Goal: Task Accomplishment & Management: Manage account settings

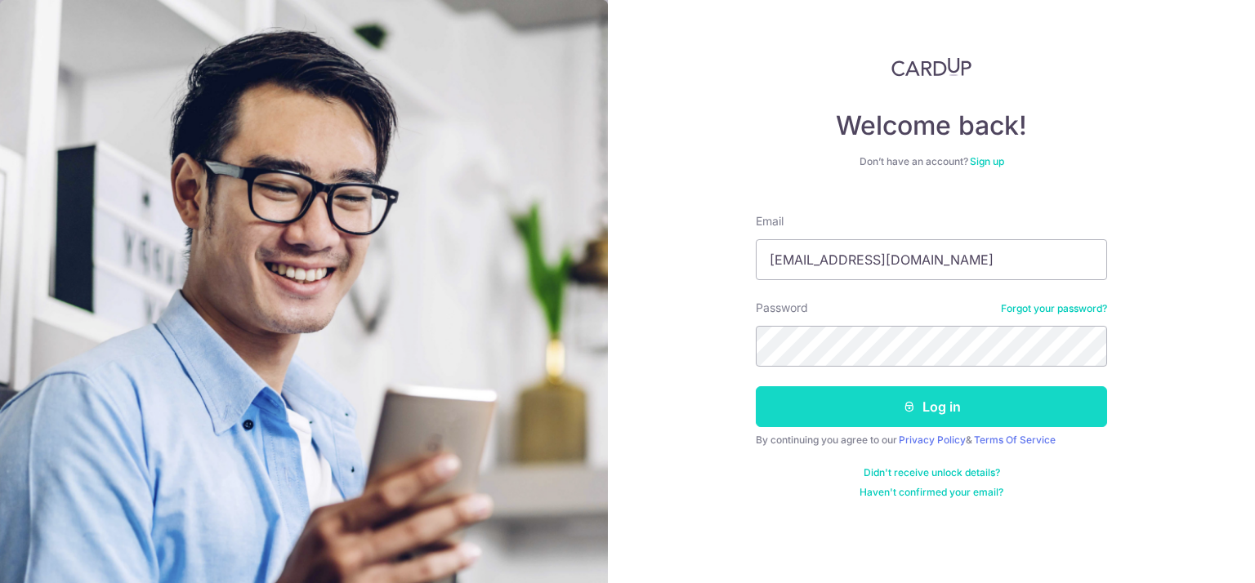
click at [964, 393] on button "Log in" at bounding box center [931, 406] width 351 height 41
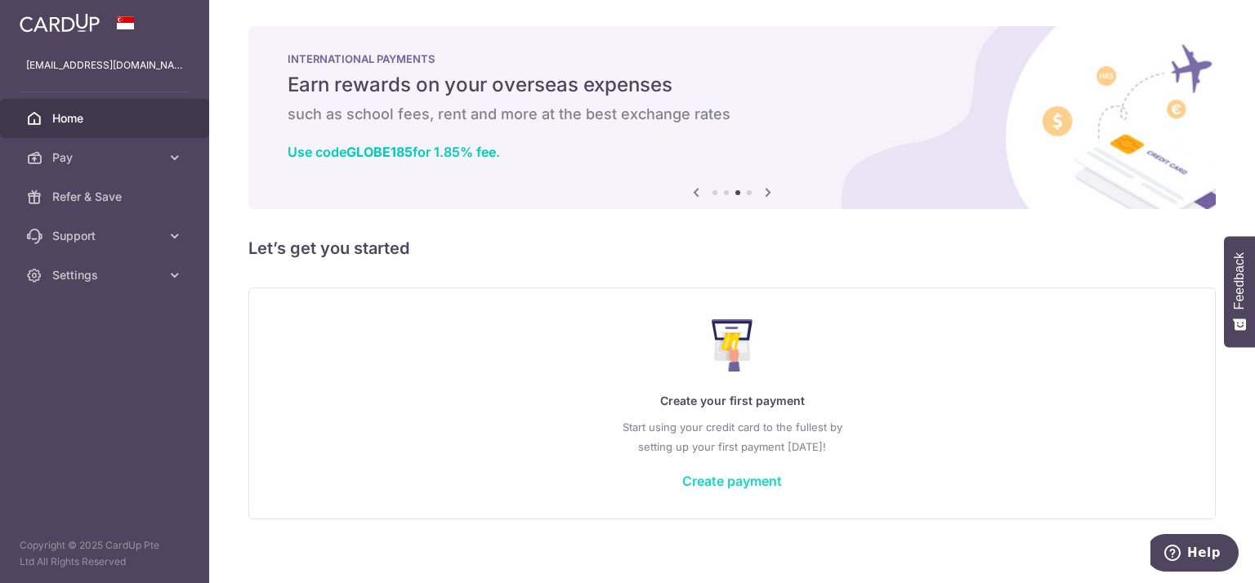
click at [734, 475] on link "Create payment" at bounding box center [732, 481] width 100 height 16
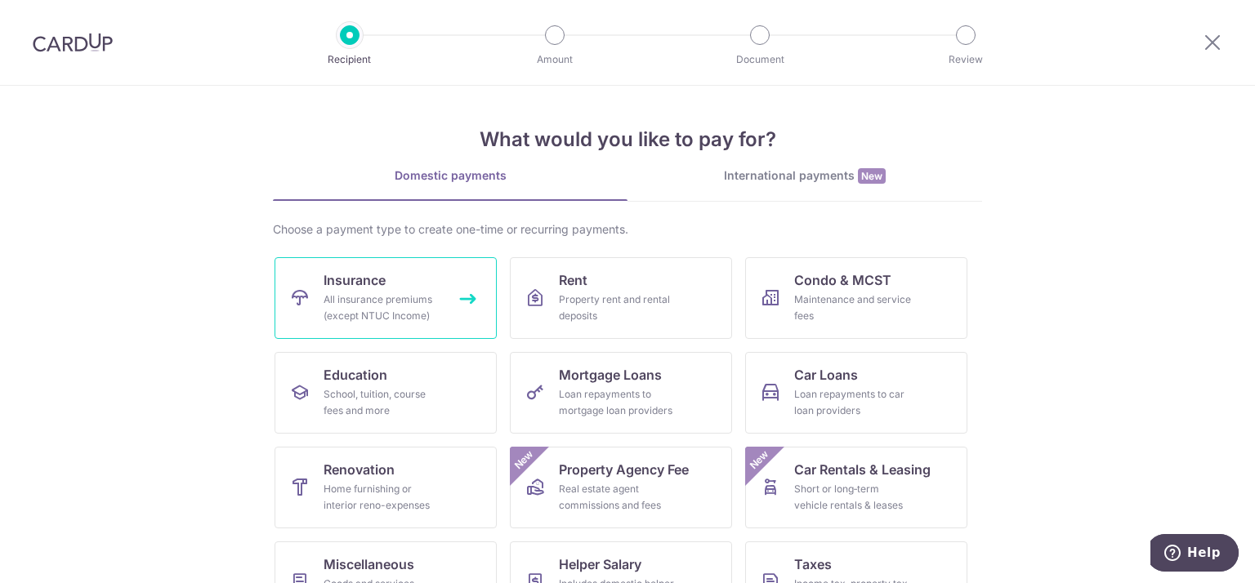
click at [418, 312] on div "All insurance premiums (except NTUC Income)" at bounding box center [383, 308] width 118 height 33
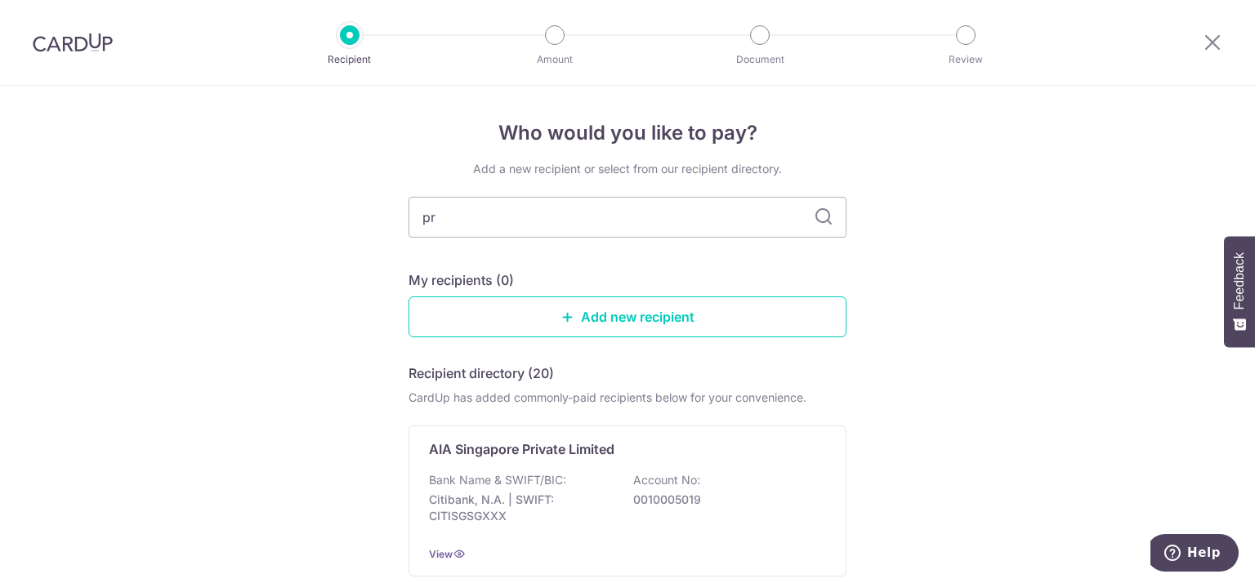
type input "pru"
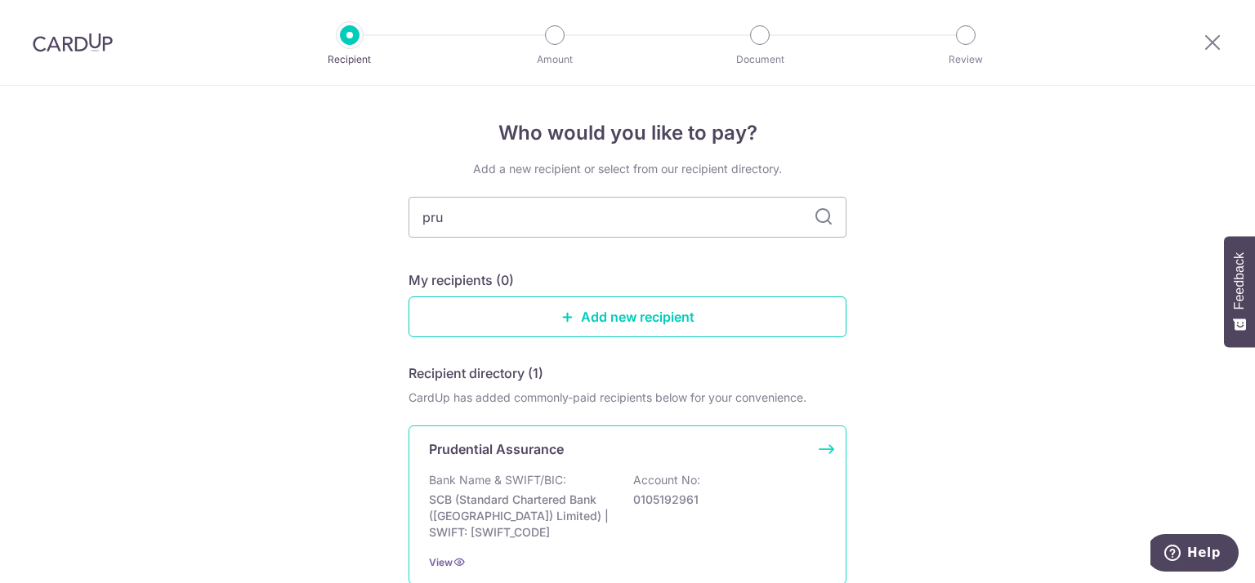
click at [644, 485] on p "Account No:" at bounding box center [666, 480] width 67 height 16
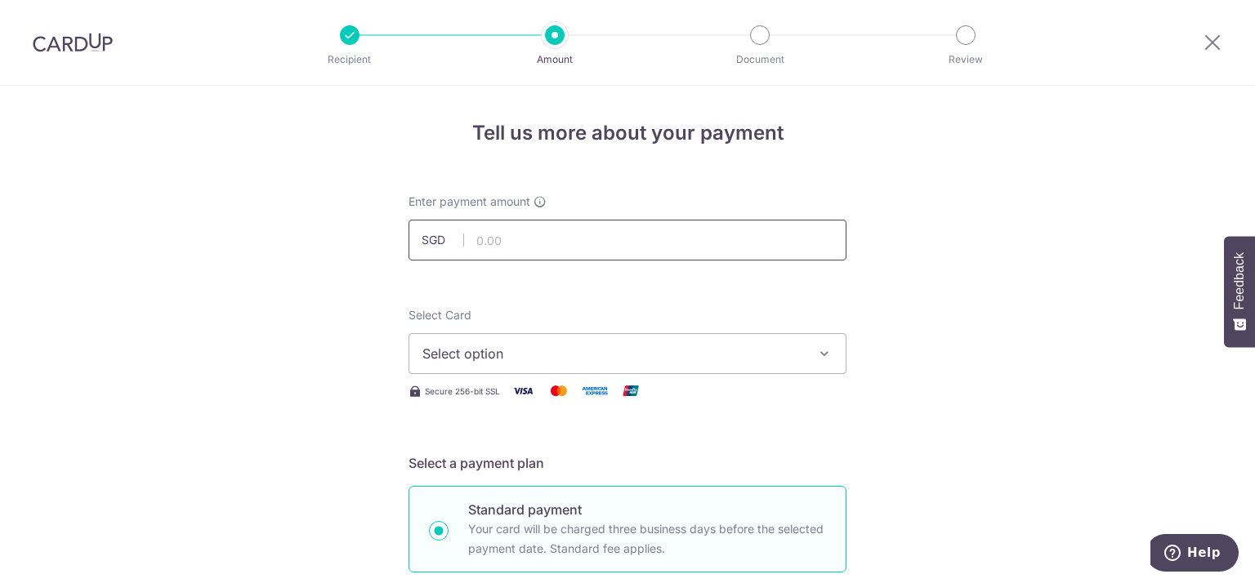
click at [660, 243] on input "text" at bounding box center [628, 240] width 438 height 41
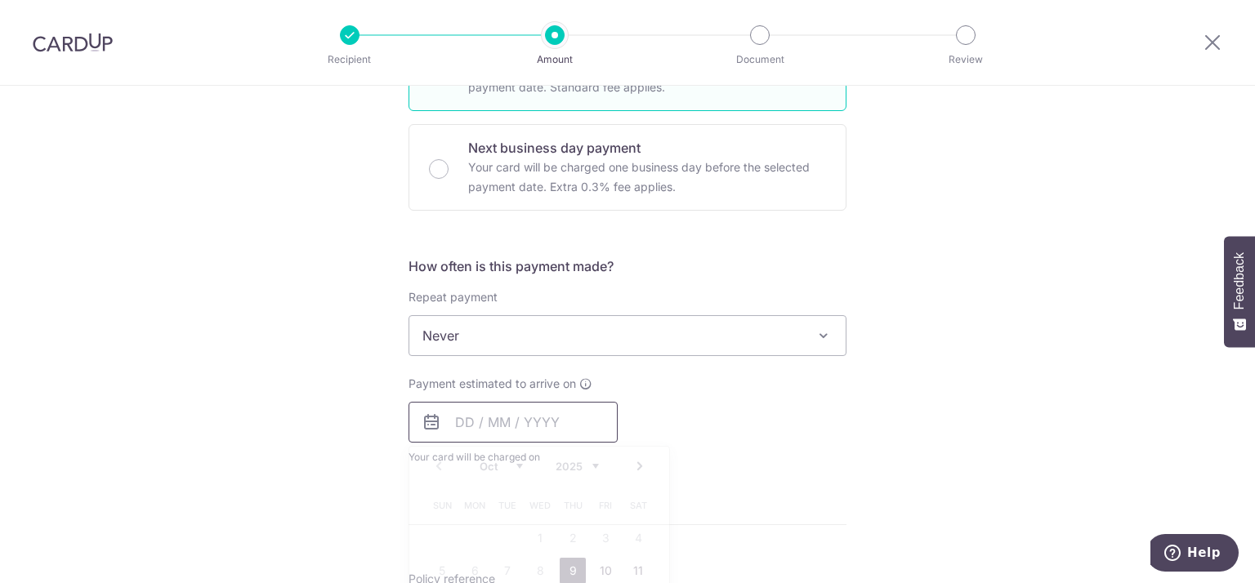
type input "3,244.50"
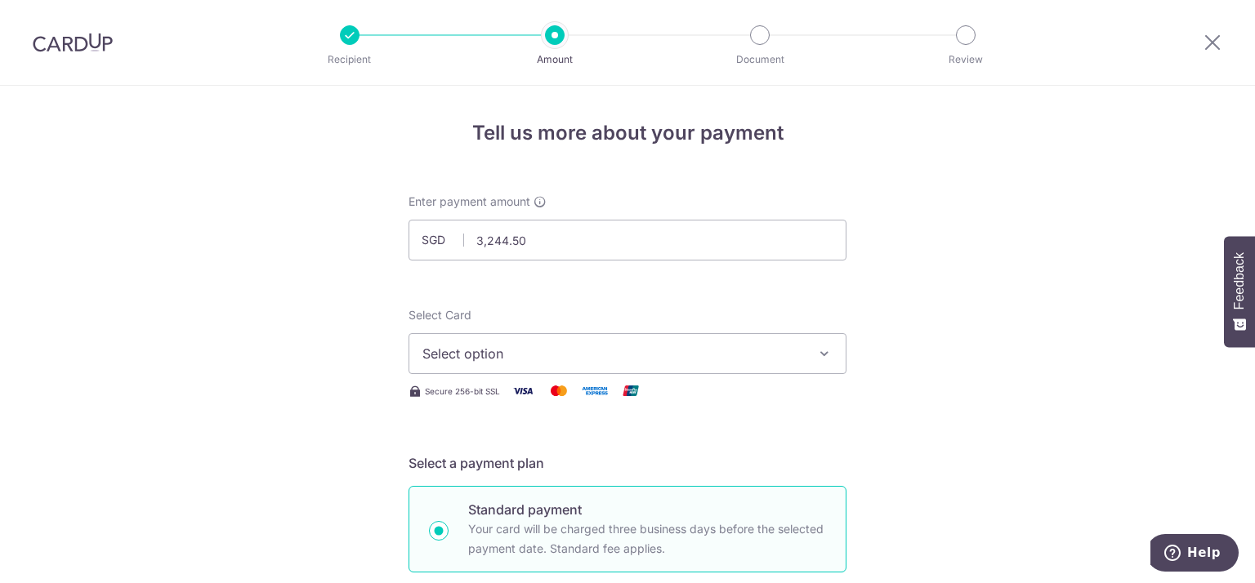
click at [529, 341] on button "Select option" at bounding box center [628, 353] width 438 height 41
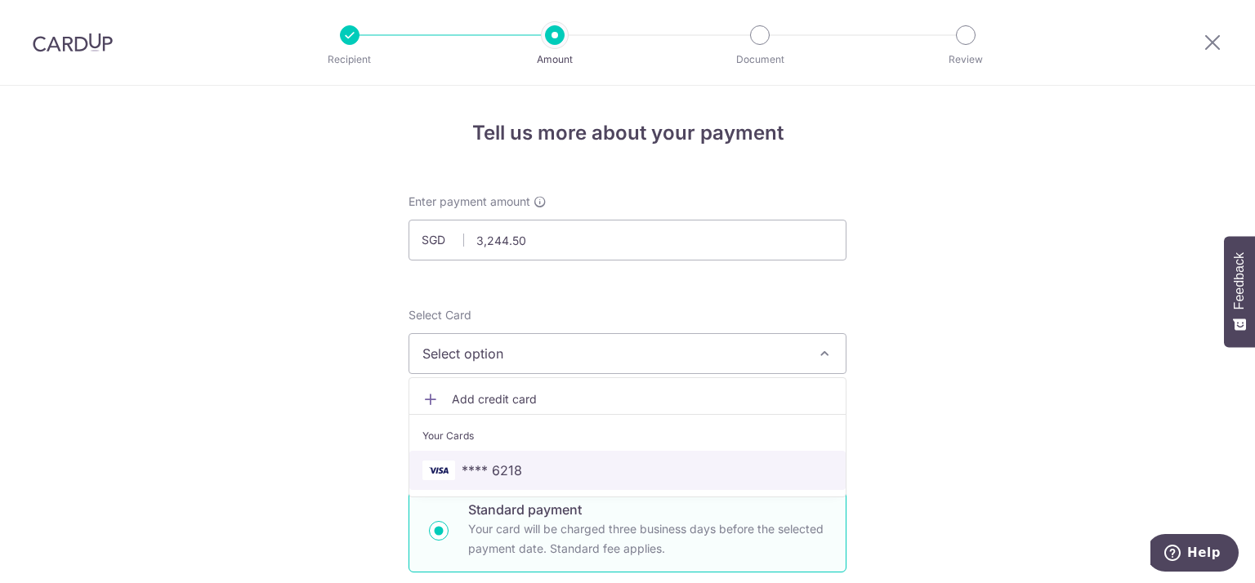
click at [521, 462] on span "**** 6218" at bounding box center [627, 471] width 410 height 20
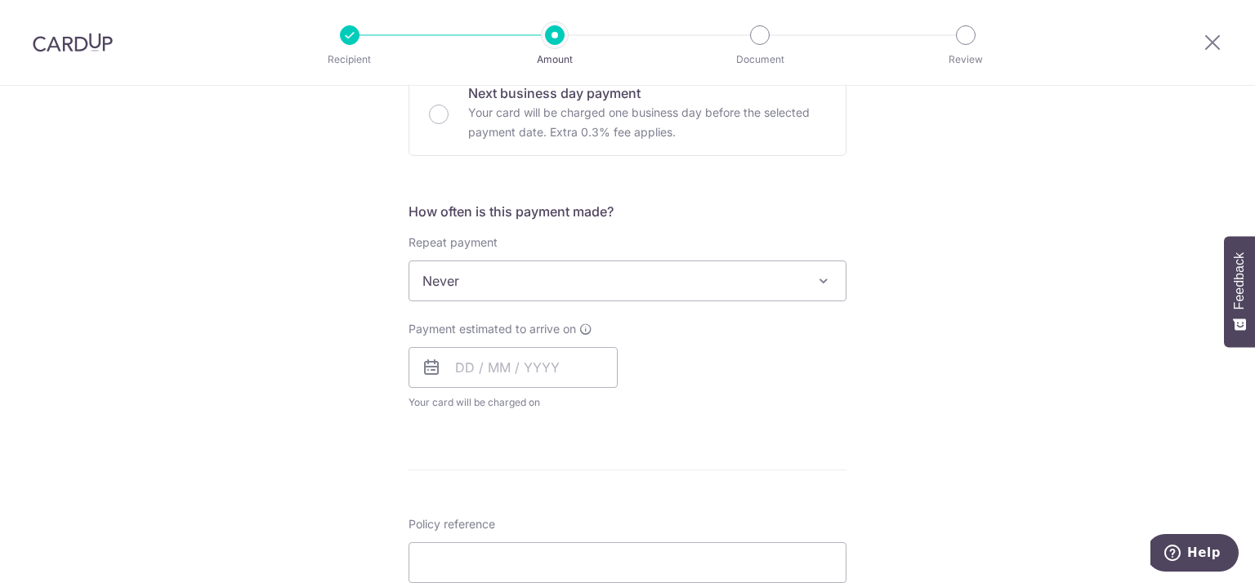
scroll to position [519, 0]
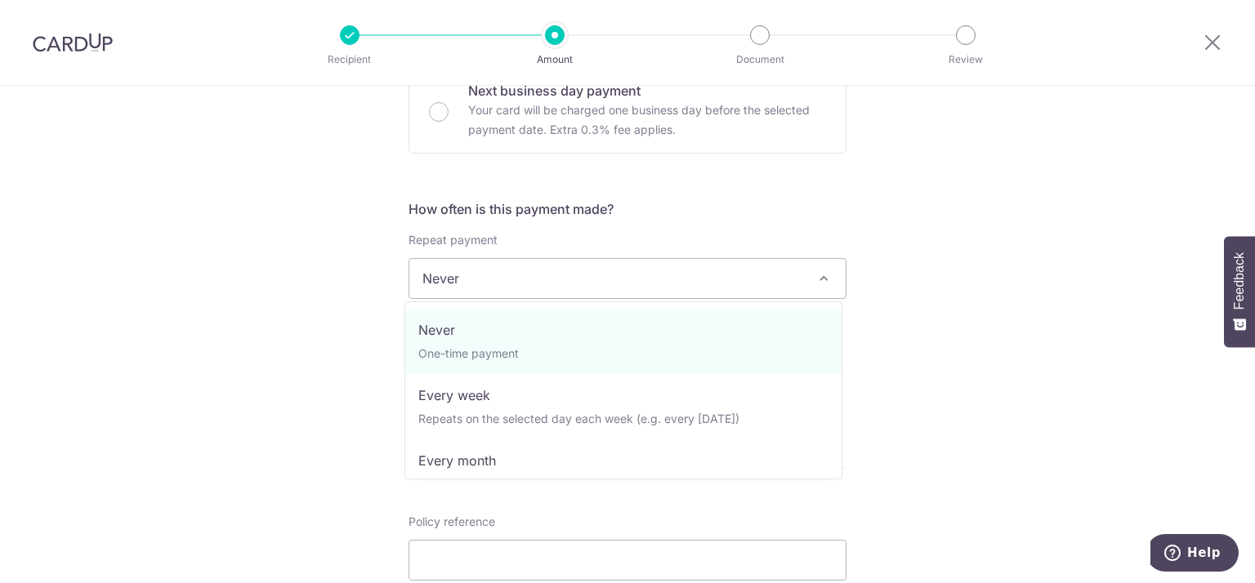
click at [566, 292] on span "Never" at bounding box center [627, 278] width 436 height 39
click at [604, 275] on span "Never" at bounding box center [627, 278] width 436 height 39
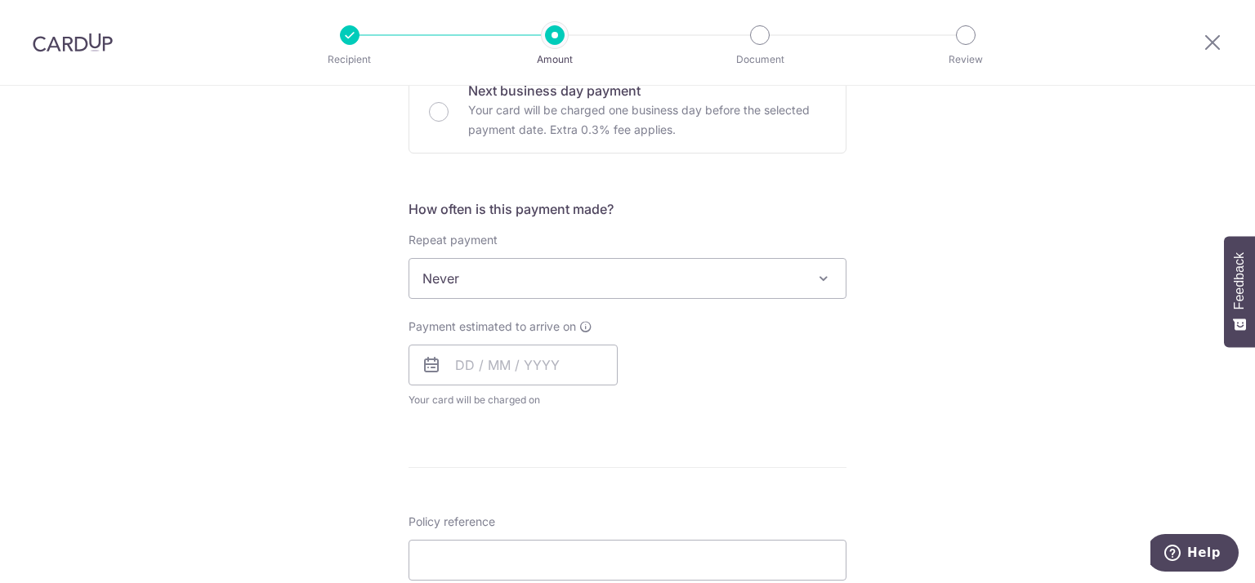
click at [914, 410] on div "Tell us more about your payment Enter payment amount SGD 3,244.50 3244.50 Selec…" at bounding box center [627, 306] width 1255 height 1478
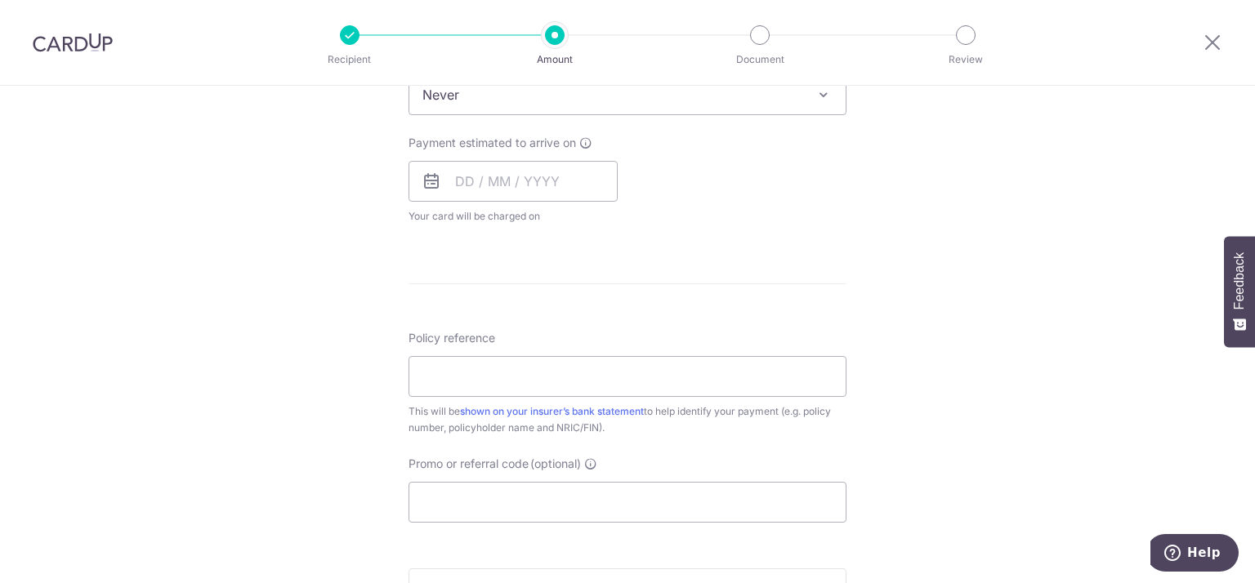
scroll to position [654, 0]
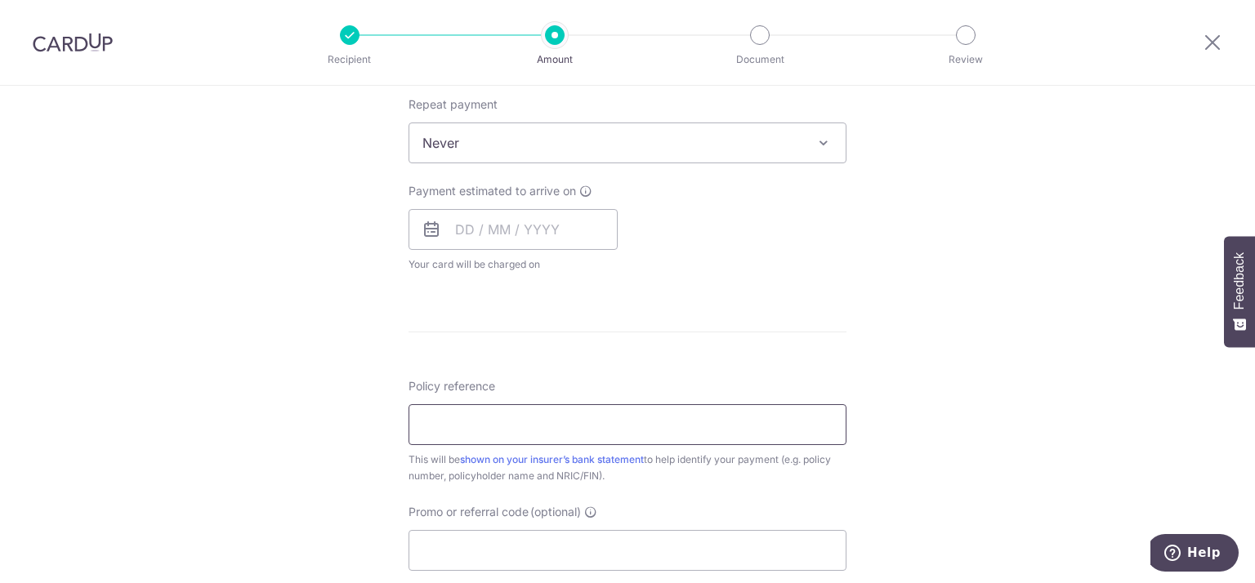
click at [662, 426] on input "Policy reference" at bounding box center [628, 424] width 438 height 41
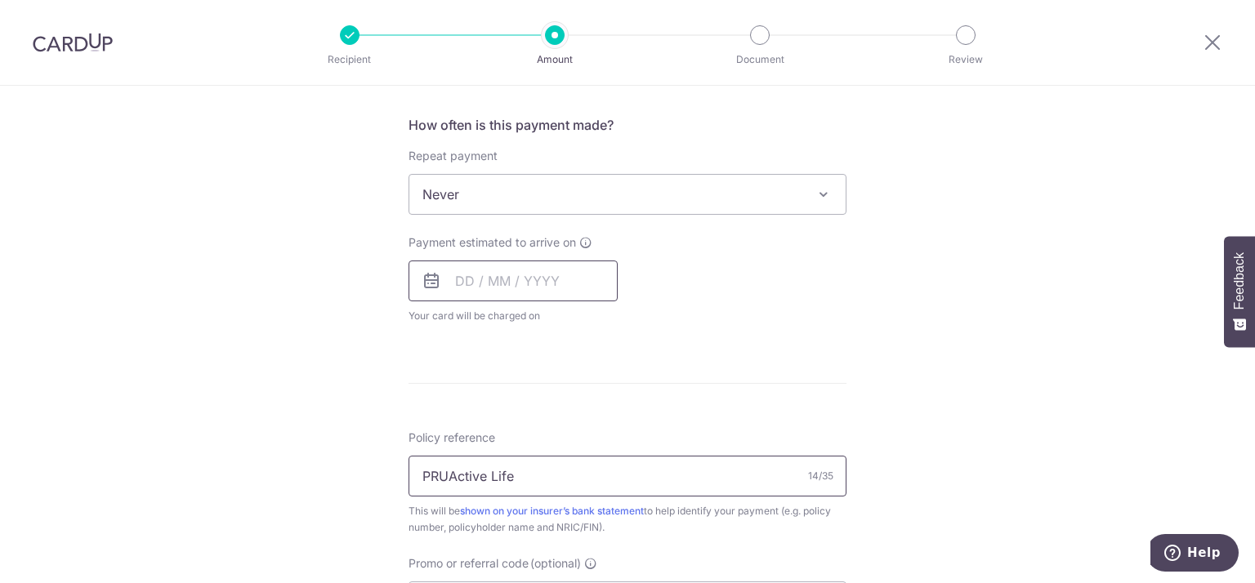
scroll to position [567, 0]
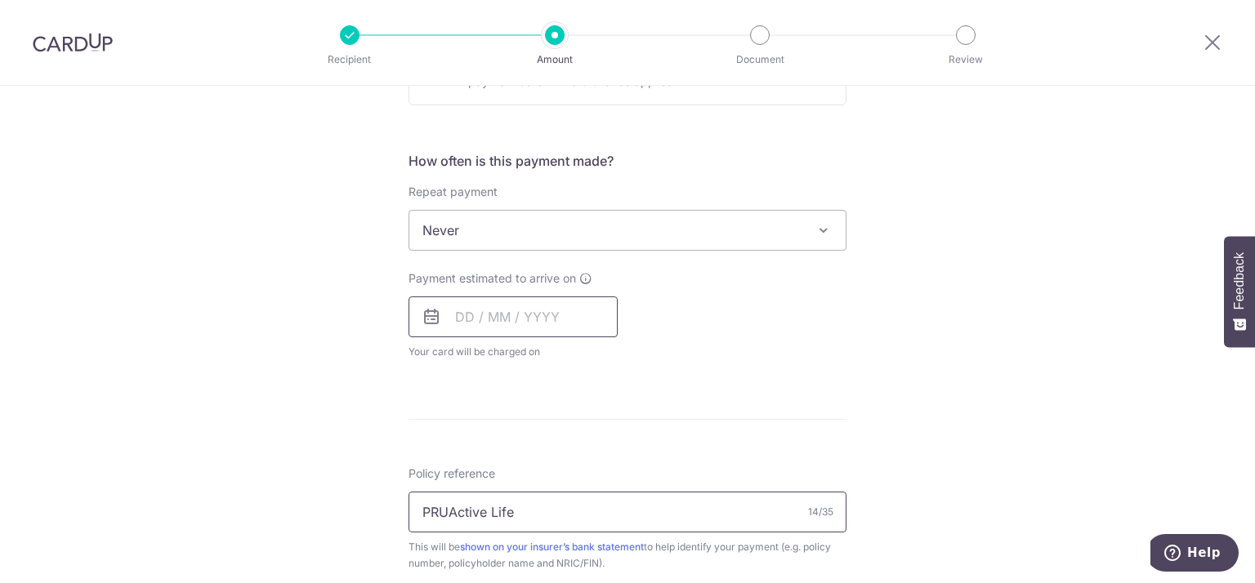
type input "PRUActive Life"
click at [511, 335] on input "text" at bounding box center [513, 317] width 209 height 41
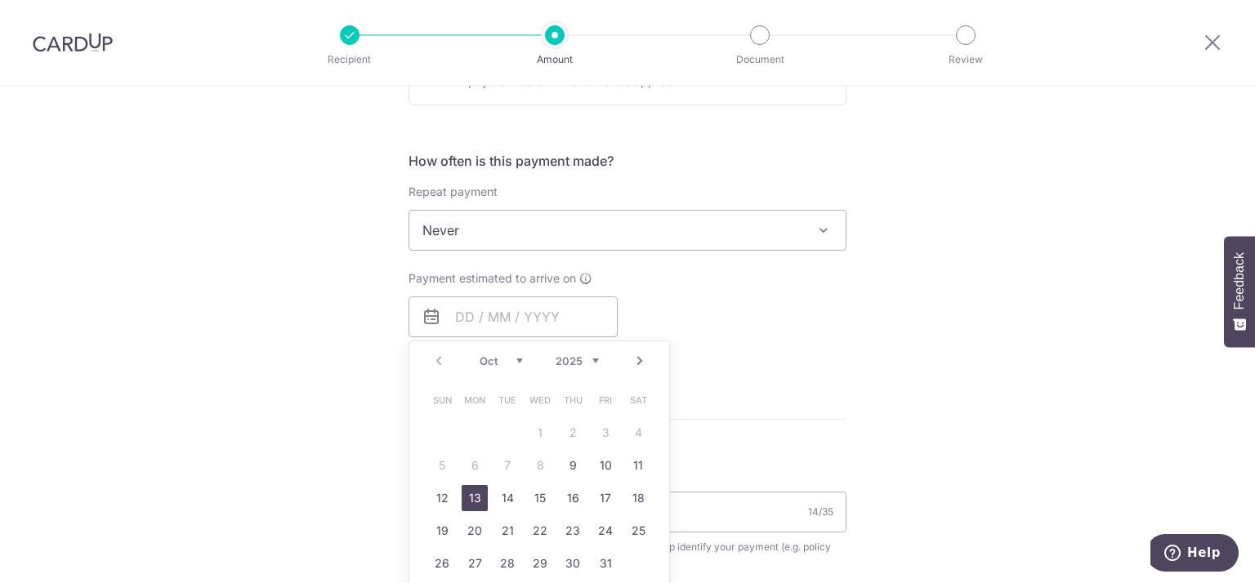
click at [478, 500] on link "13" at bounding box center [475, 498] width 26 height 26
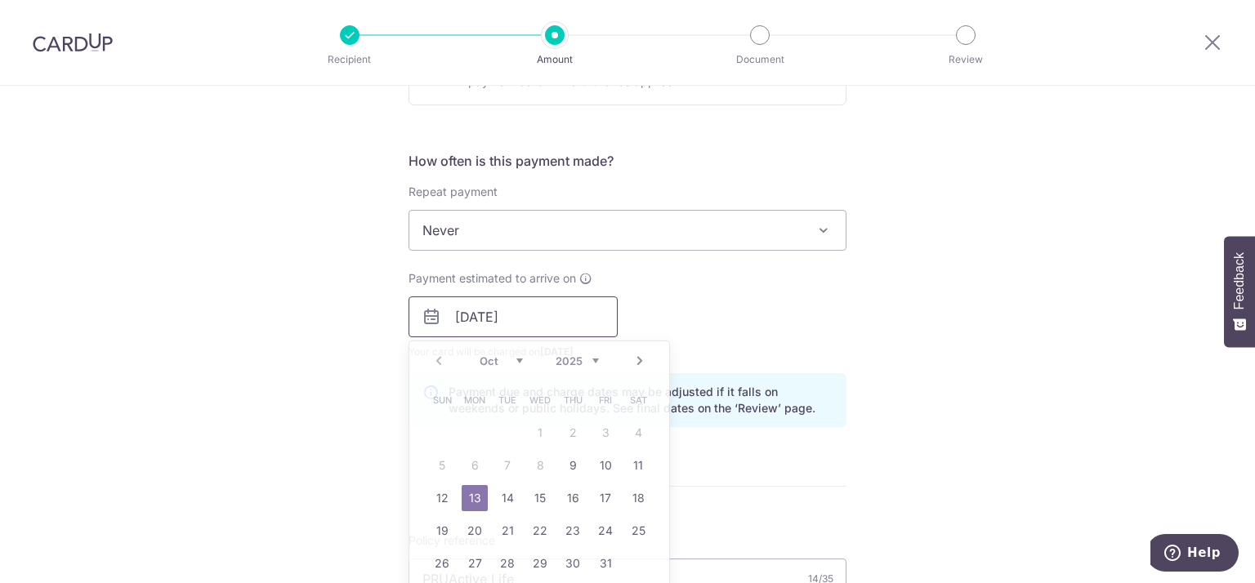
click at [539, 323] on input "13/10/2025" at bounding box center [513, 317] width 209 height 41
click at [508, 488] on link "14" at bounding box center [507, 498] width 26 height 26
type input "[DATE]"
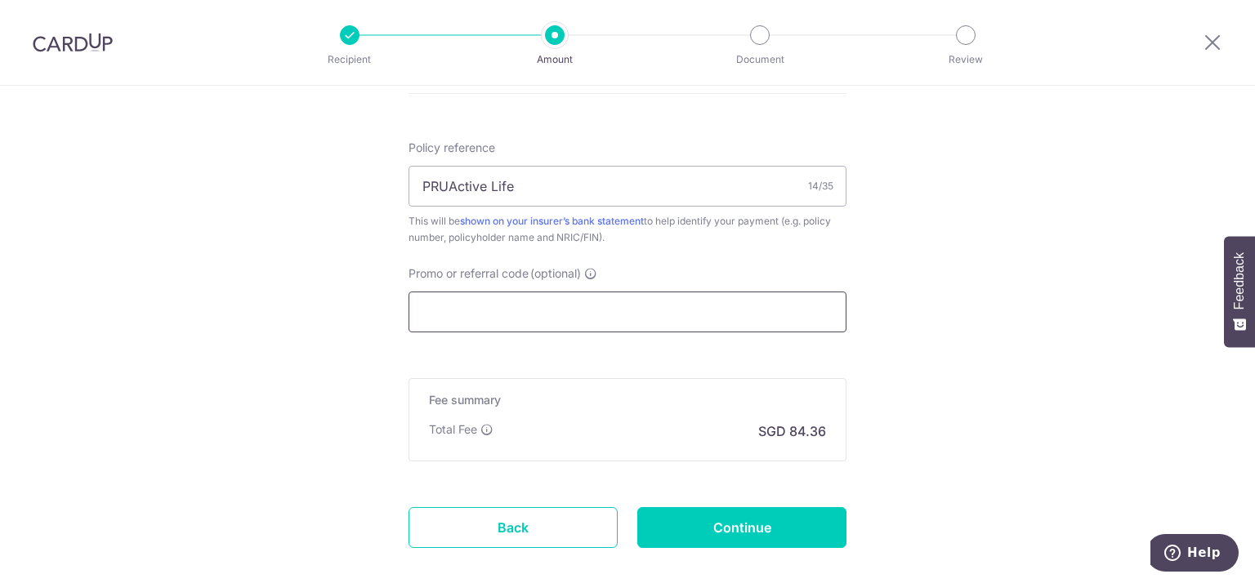
scroll to position [961, 0]
click at [602, 303] on input "Promo or referral code (optional)" at bounding box center [628, 311] width 438 height 41
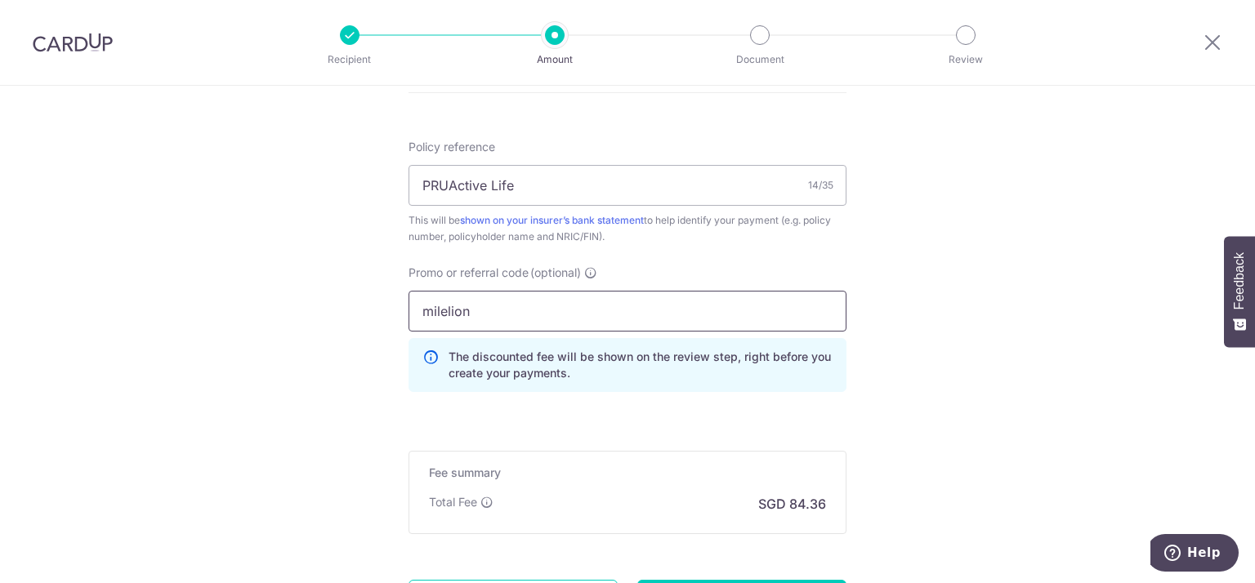
type input "milelion"
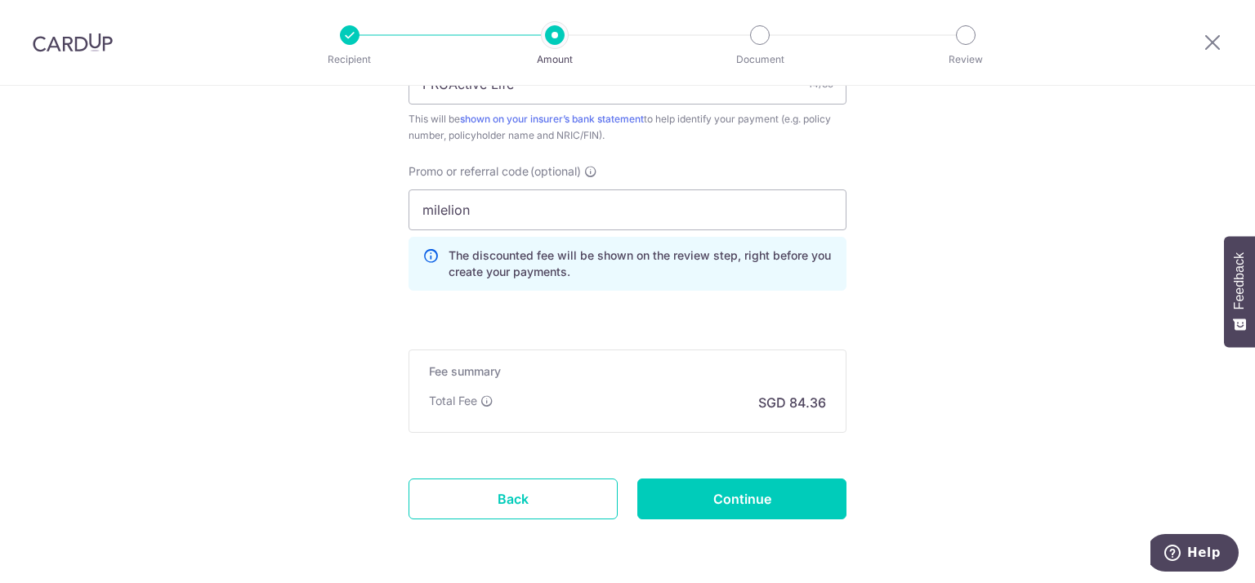
scroll to position [1047, 0]
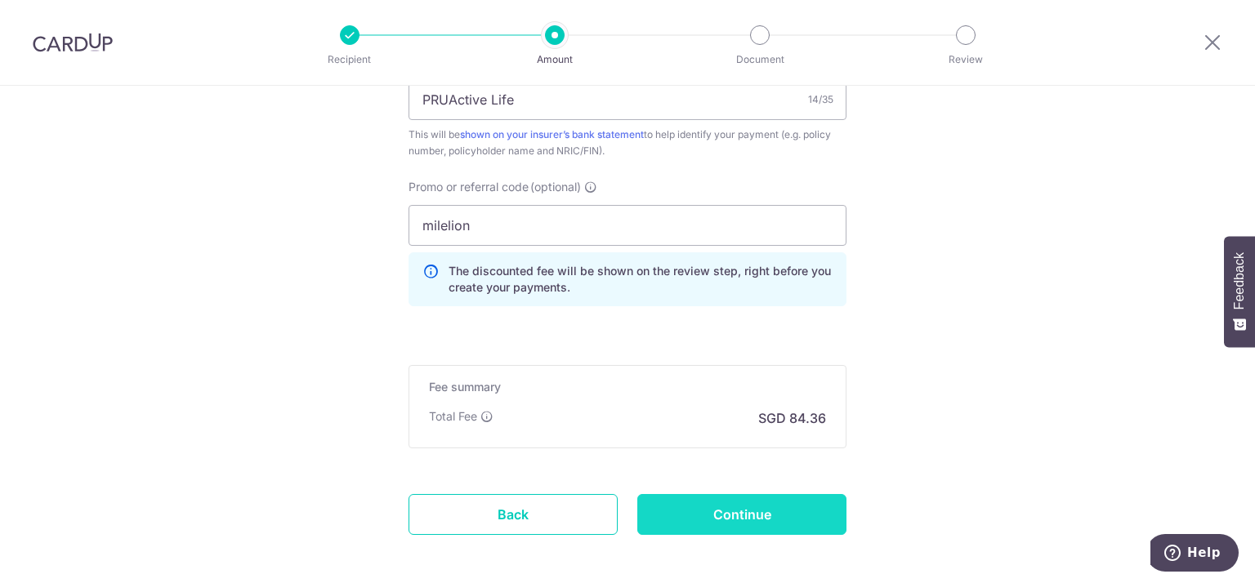
click at [711, 502] on input "Continue" at bounding box center [741, 514] width 209 height 41
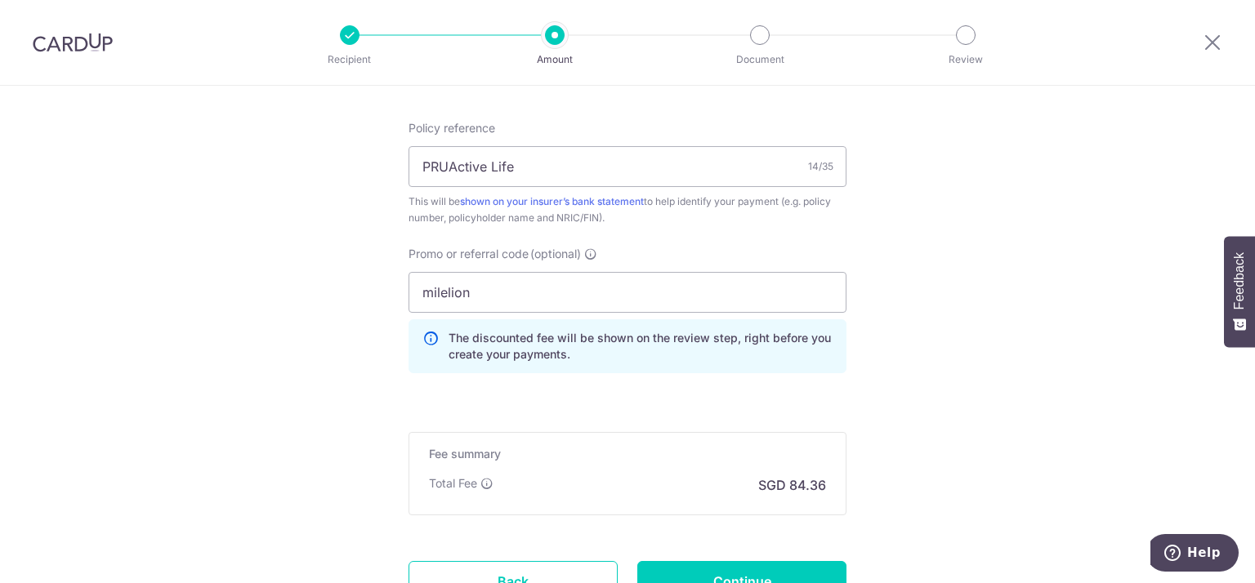
scroll to position [980, 0]
drag, startPoint x: 493, startPoint y: 299, endPoint x: 377, endPoint y: 279, distance: 117.7
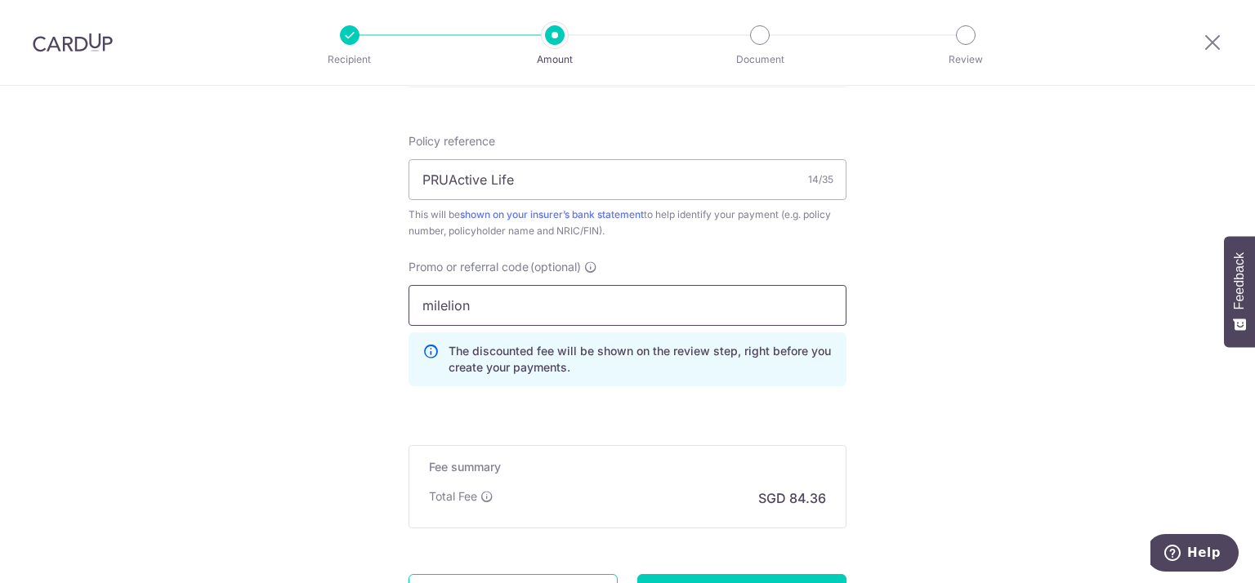
scroll to position [1010, 0]
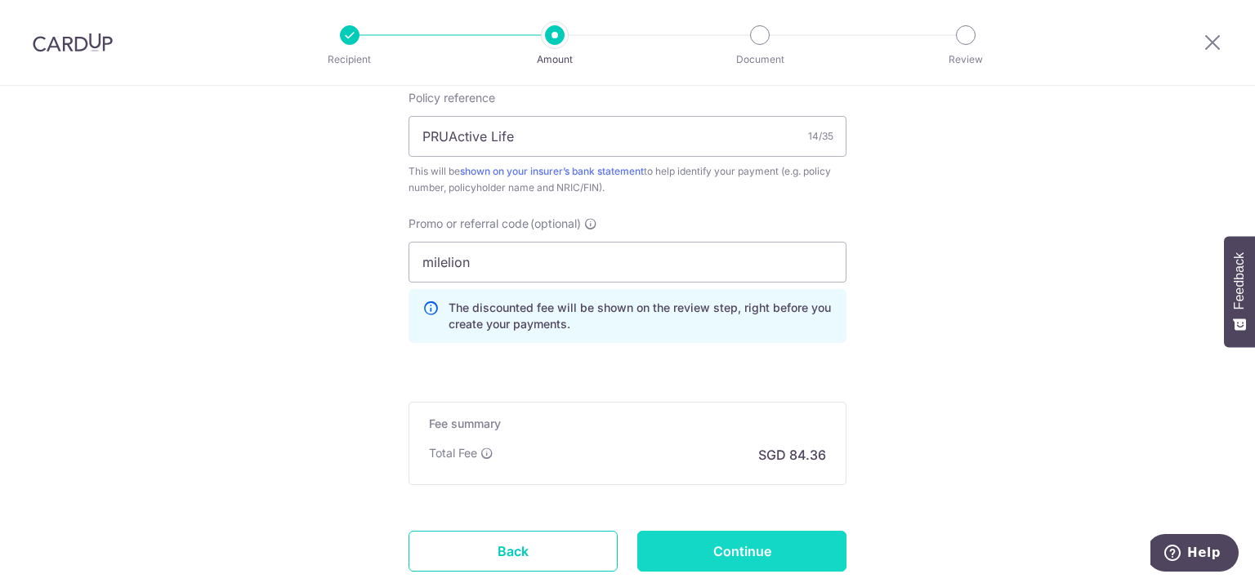
click at [797, 554] on input "Continue" at bounding box center [741, 551] width 209 height 41
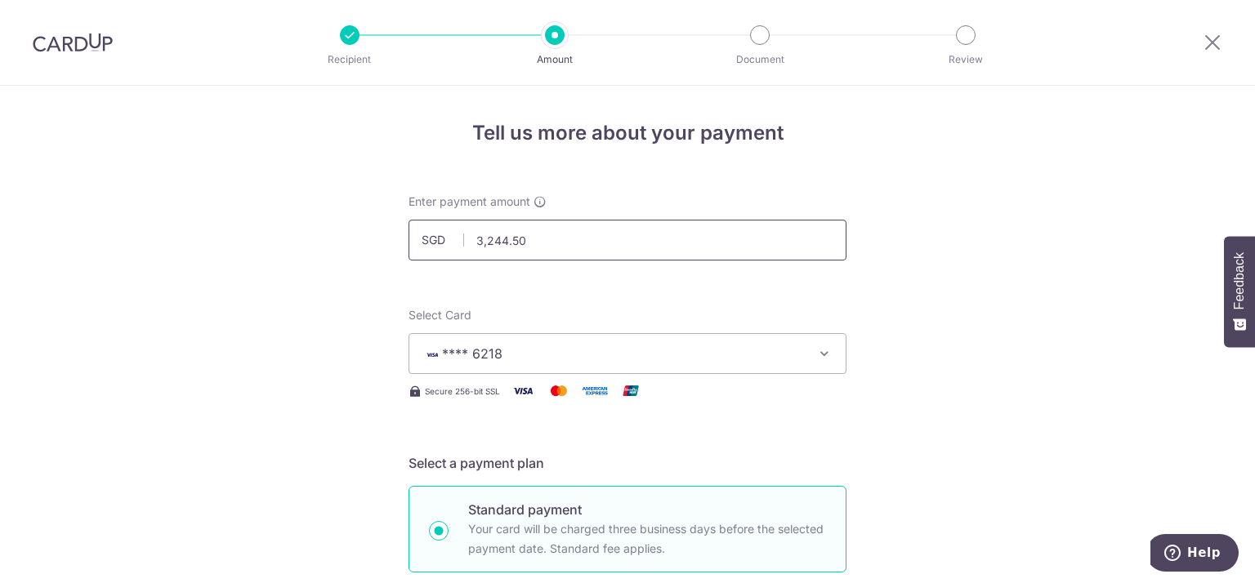
drag, startPoint x: 0, startPoint y: 0, endPoint x: 445, endPoint y: 248, distance: 509.9
click at [445, 248] on input "3,244.50" at bounding box center [628, 240] width 438 height 41
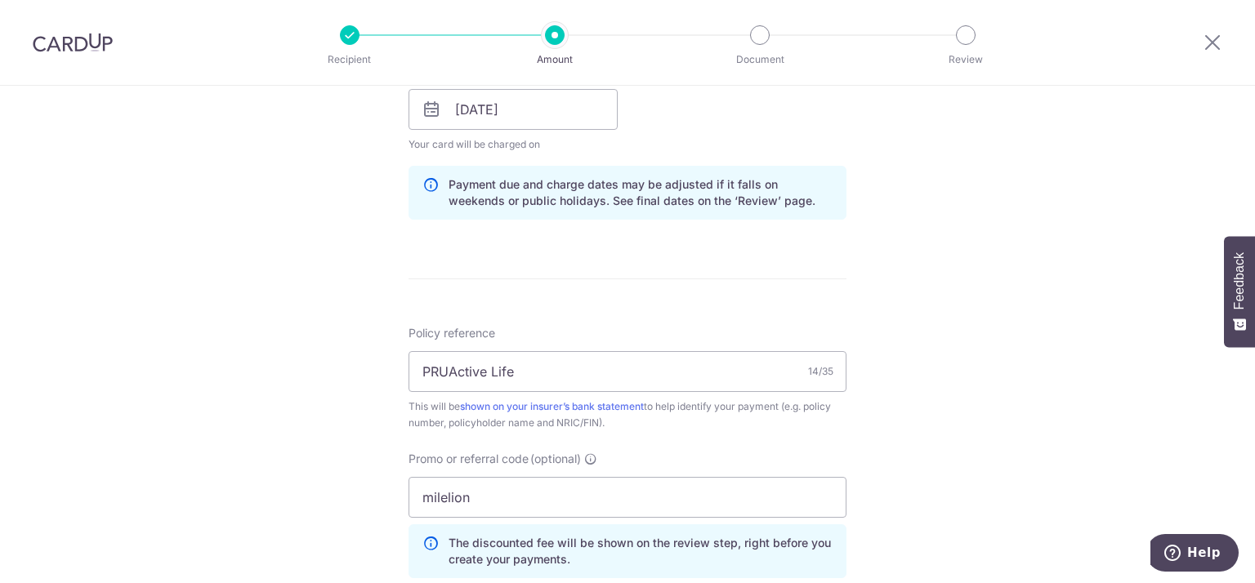
scroll to position [875, 0]
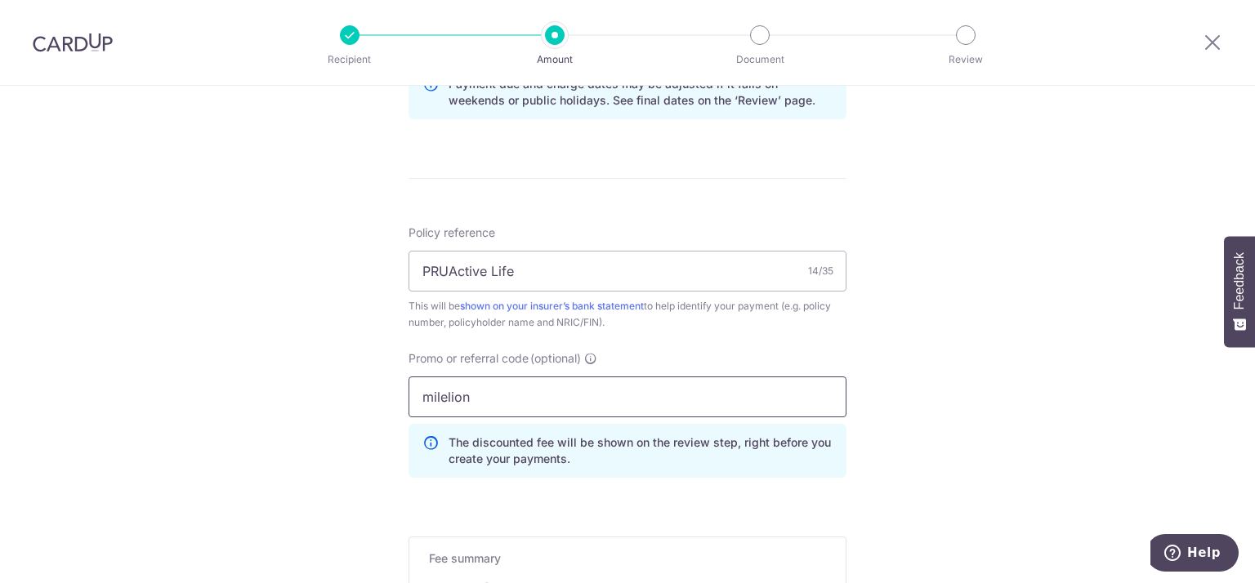
type input "1,153.00"
drag, startPoint x: 500, startPoint y: 390, endPoint x: 373, endPoint y: 407, distance: 128.6
click at [373, 407] on div "Tell us more about your payment Enter payment amount SGD 1,153.00 1153.00 Selec…" at bounding box center [627, 20] width 1255 height 1618
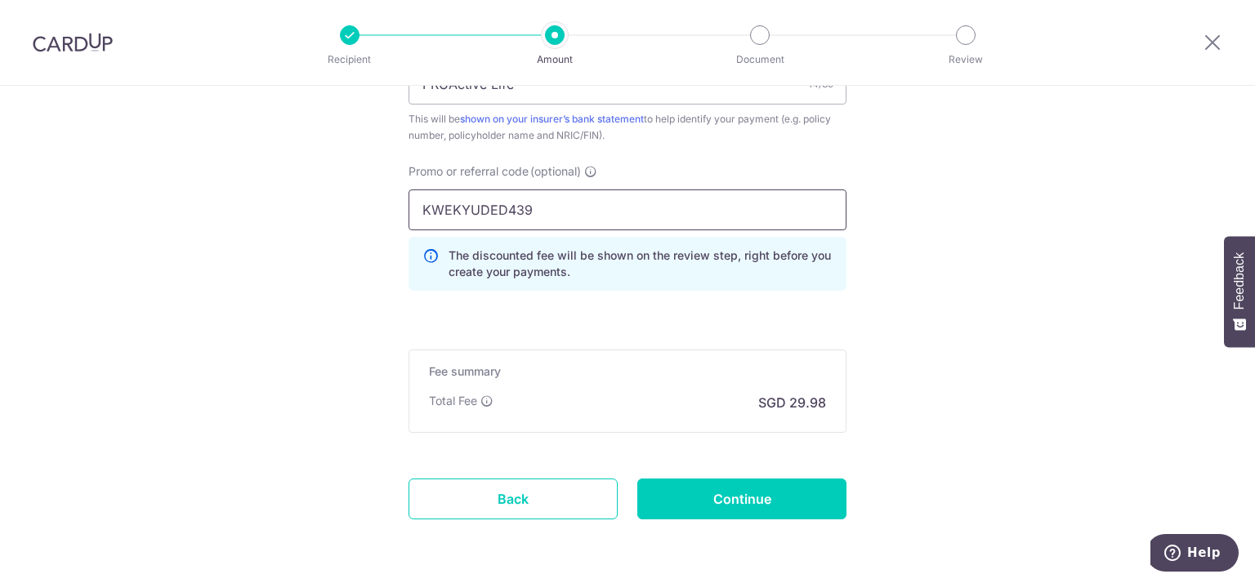
scroll to position [1059, 0]
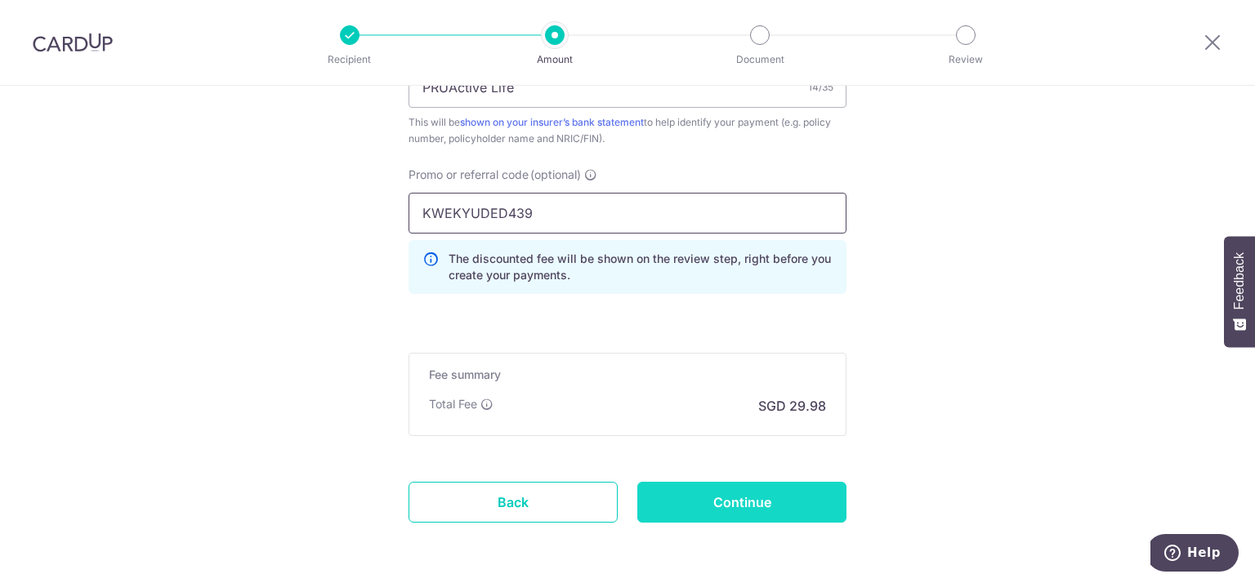
type input "KWEKYUDED439"
click at [710, 494] on input "Continue" at bounding box center [741, 502] width 209 height 41
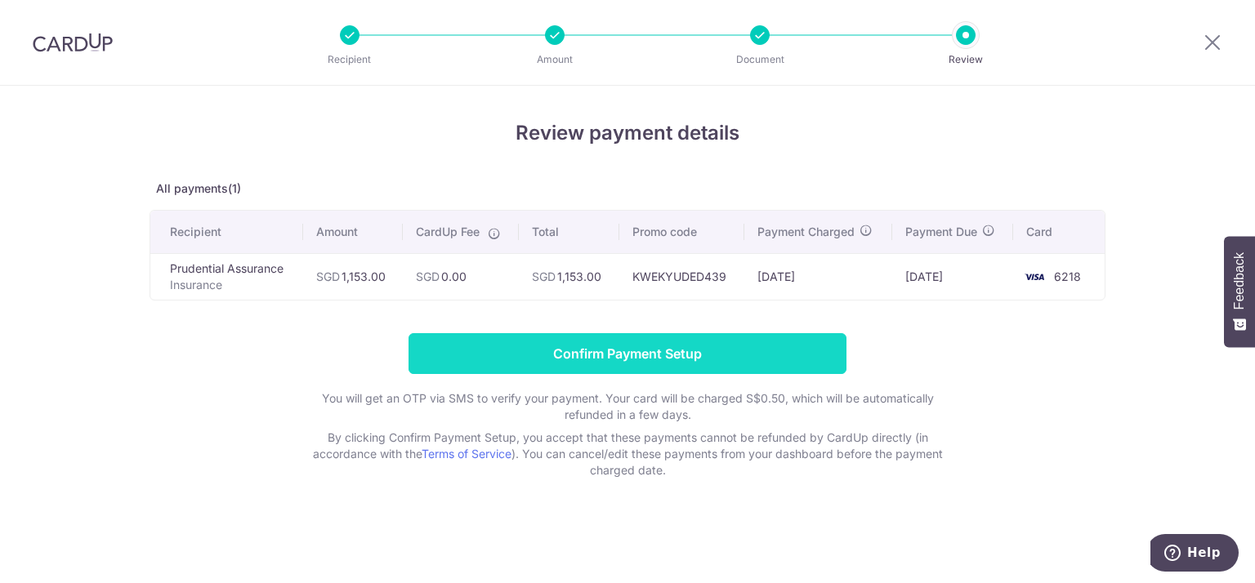
click at [531, 353] on input "Confirm Payment Setup" at bounding box center [628, 353] width 438 height 41
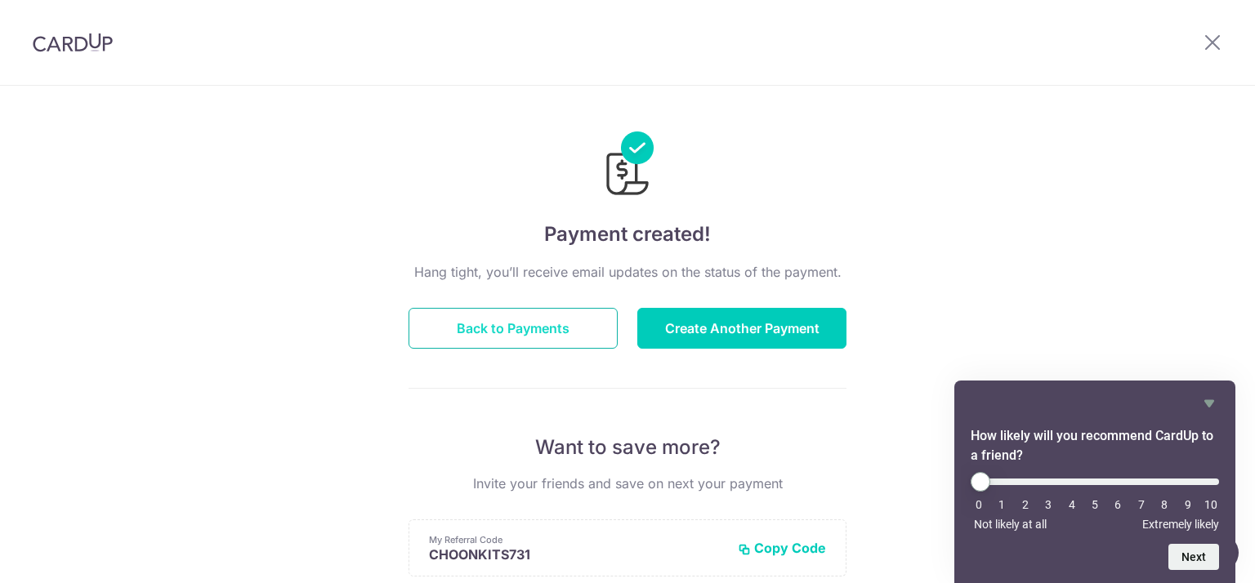
click at [577, 331] on button "Back to Payments" at bounding box center [513, 328] width 209 height 41
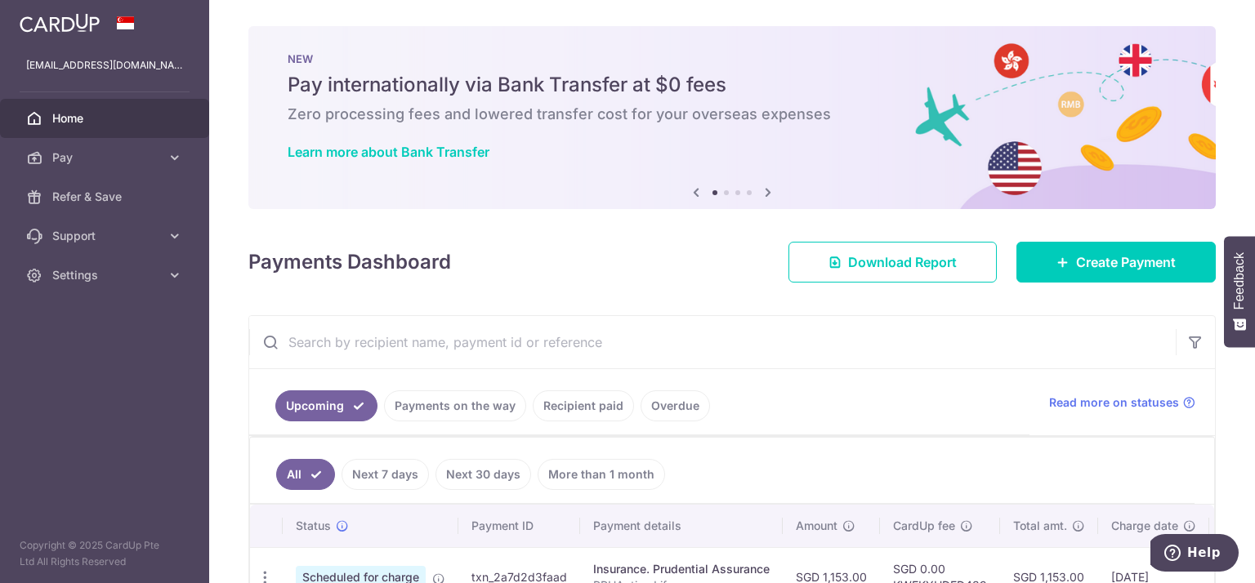
scroll to position [109, 0]
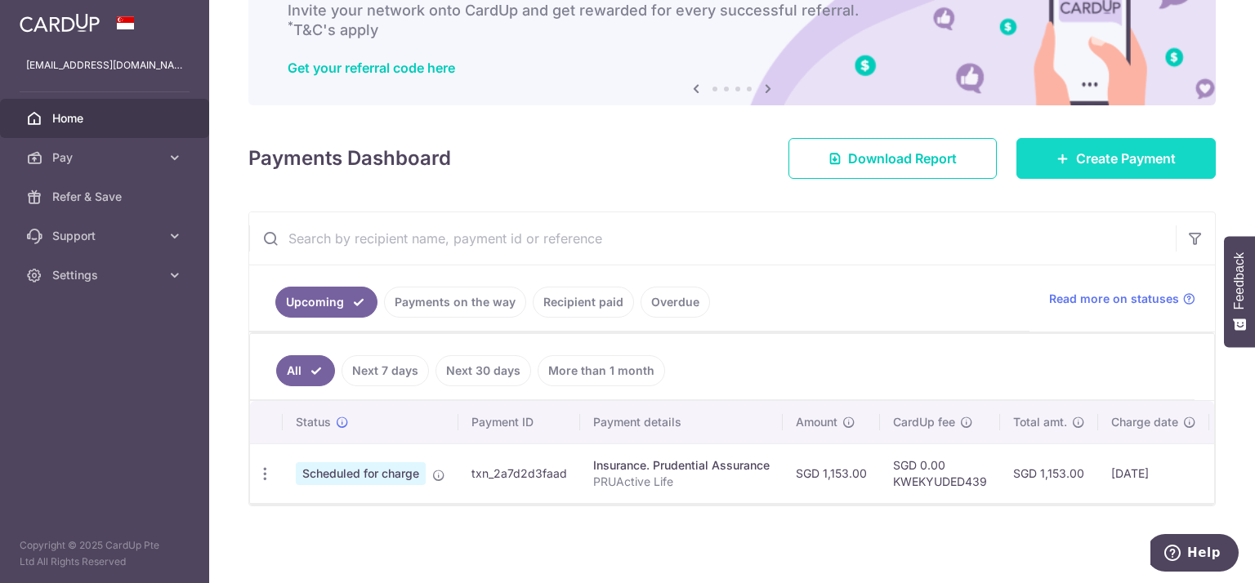
click at [1053, 164] on link "Create Payment" at bounding box center [1115, 158] width 199 height 41
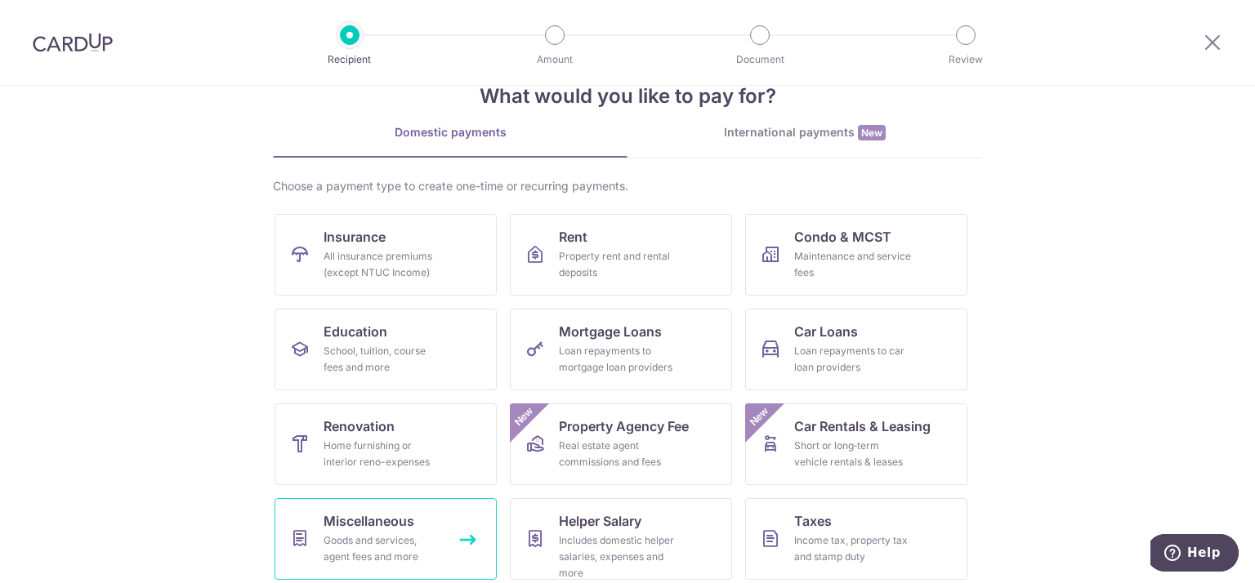
scroll to position [42, 0]
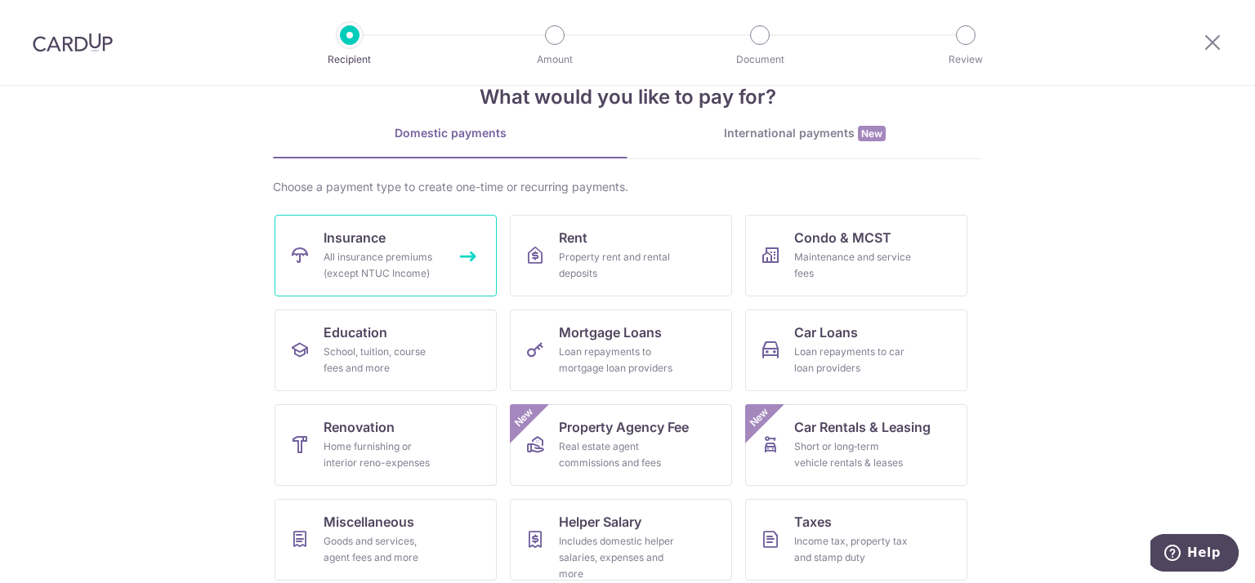
click at [396, 284] on link "Insurance All insurance premiums (except NTUC Income)" at bounding box center [386, 256] width 222 height 82
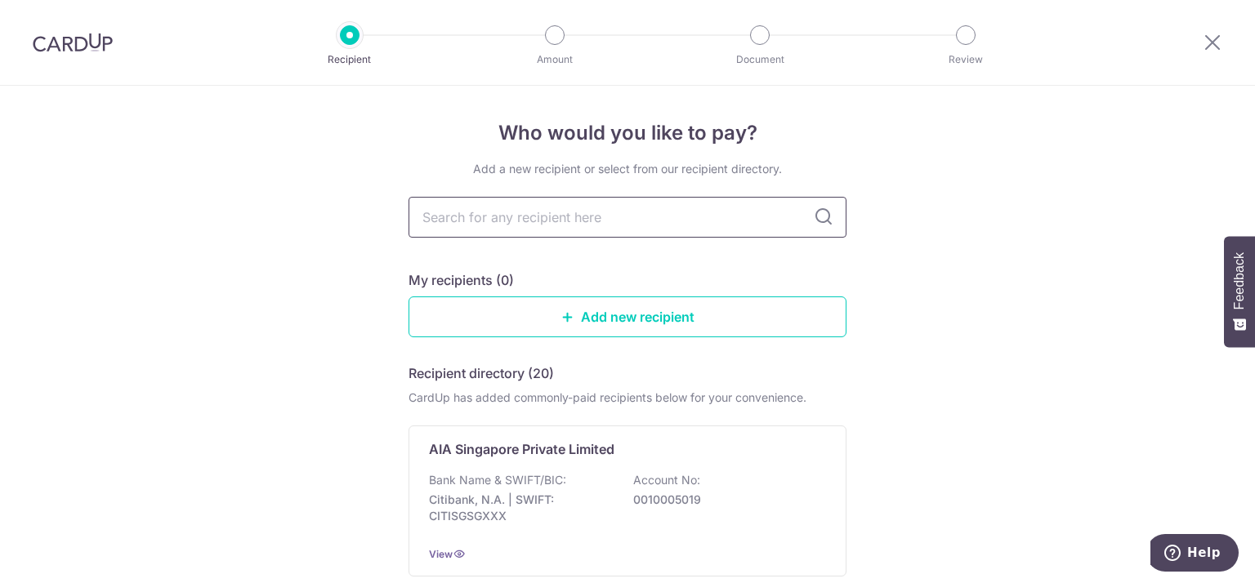
click at [585, 218] on input "text" at bounding box center [628, 217] width 438 height 41
type input "P"
type input "PRU"
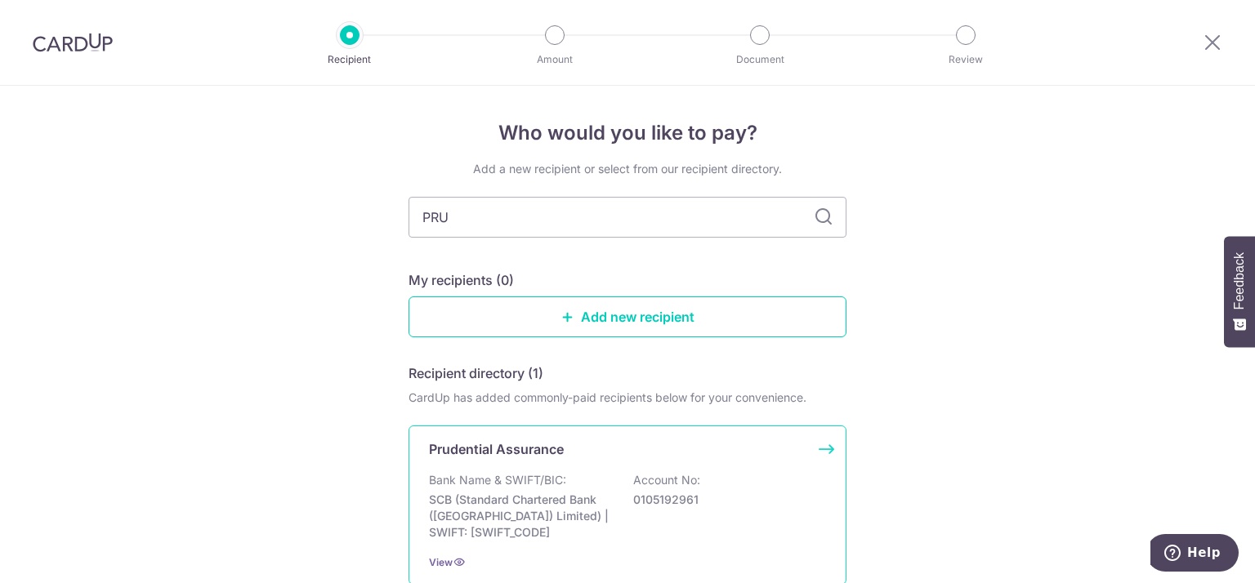
click at [583, 475] on div "Bank Name & SWIFT/BIC: SCB (Standard Chartered Bank (Singapore) Limited) | SWIF…" at bounding box center [627, 506] width 397 height 69
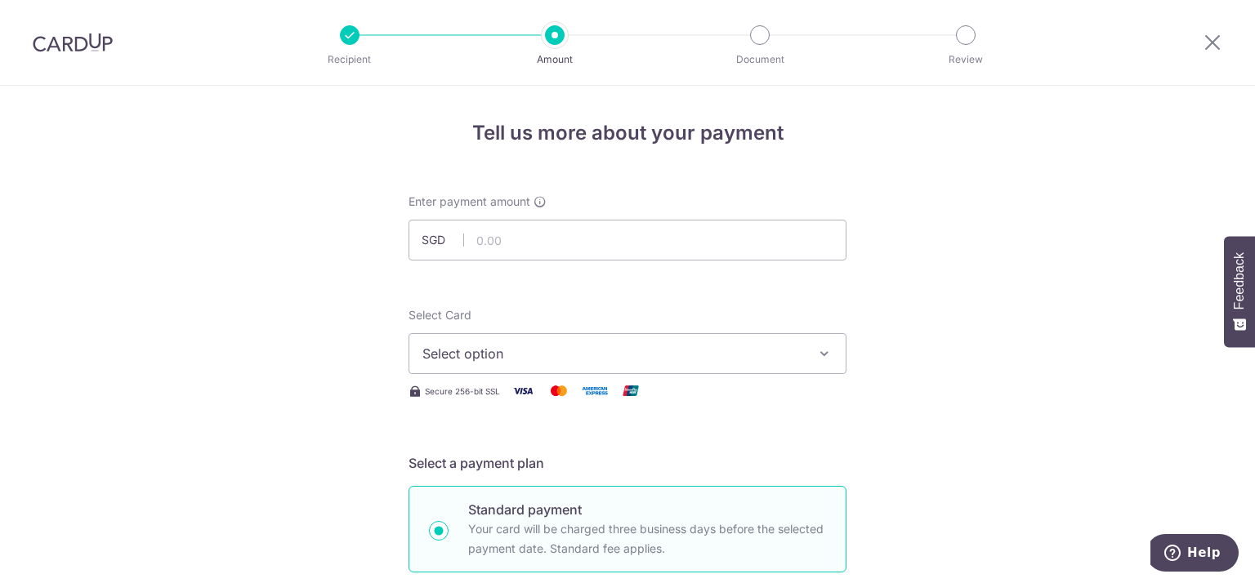
click at [608, 360] on span "Select option" at bounding box center [612, 354] width 381 height 20
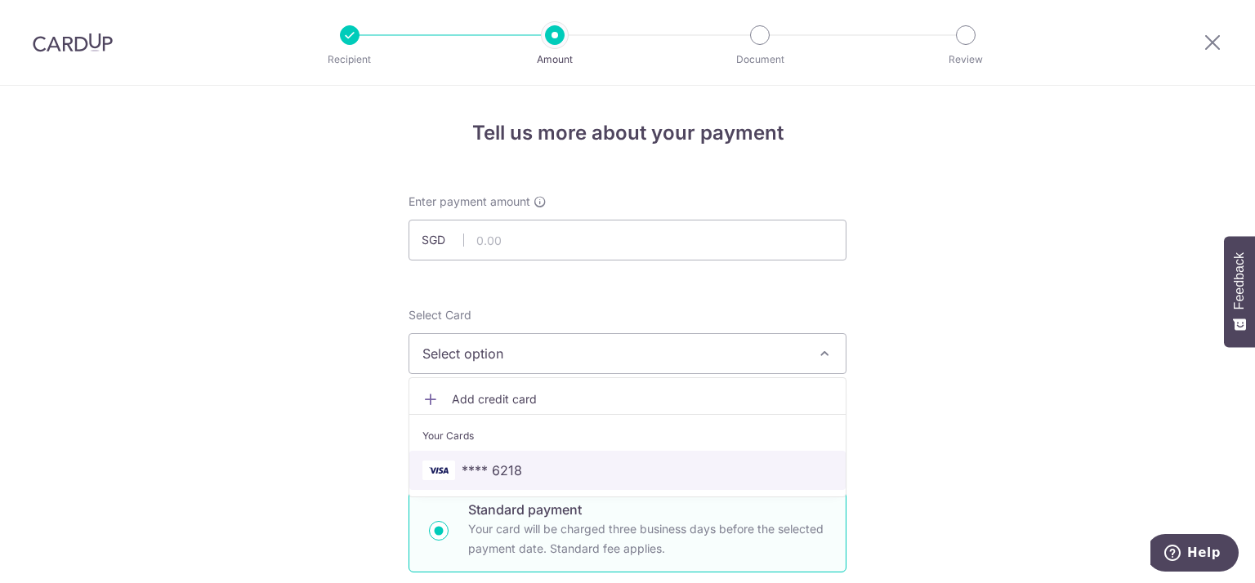
click at [559, 465] on span "**** 6218" at bounding box center [627, 471] width 410 height 20
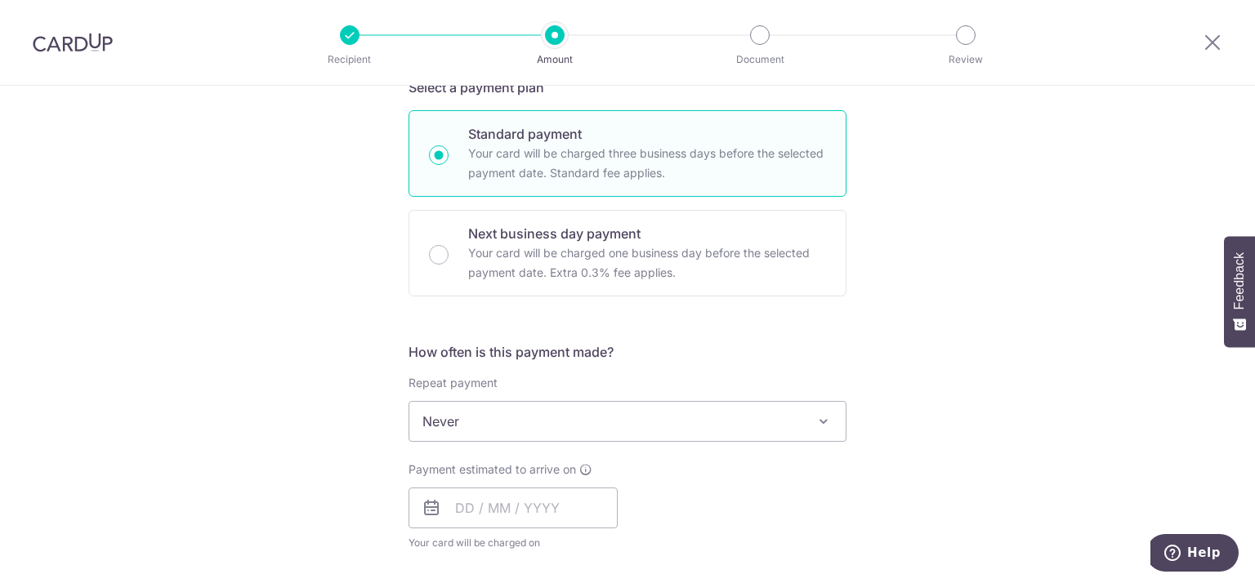
scroll to position [378, 0]
click at [557, 426] on span "Never" at bounding box center [627, 419] width 436 height 39
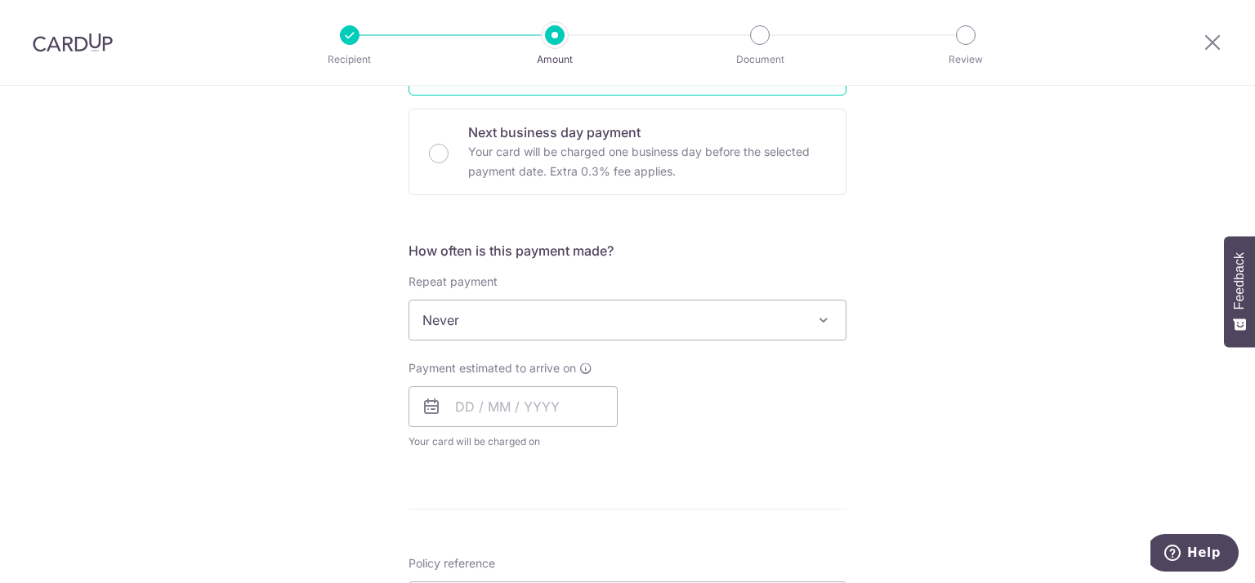
scroll to position [479, 0]
click at [568, 396] on input "text" at bounding box center [513, 405] width 209 height 41
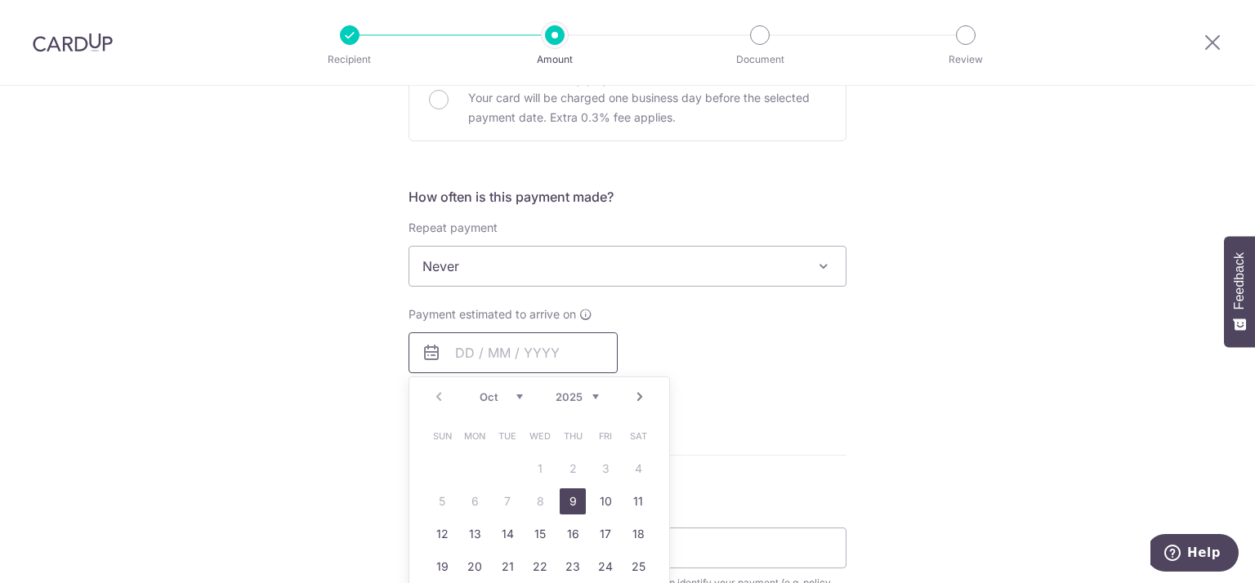
scroll to position [533, 0]
click at [512, 529] on link "14" at bounding box center [507, 533] width 26 height 26
type input "[DATE]"
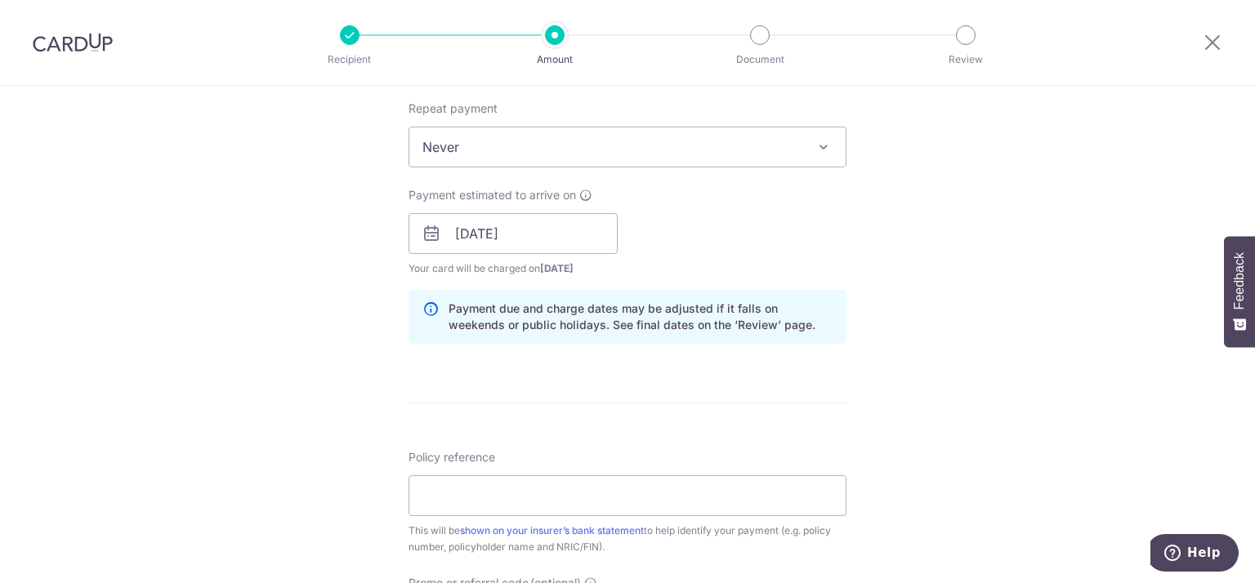
scroll to position [656, 0]
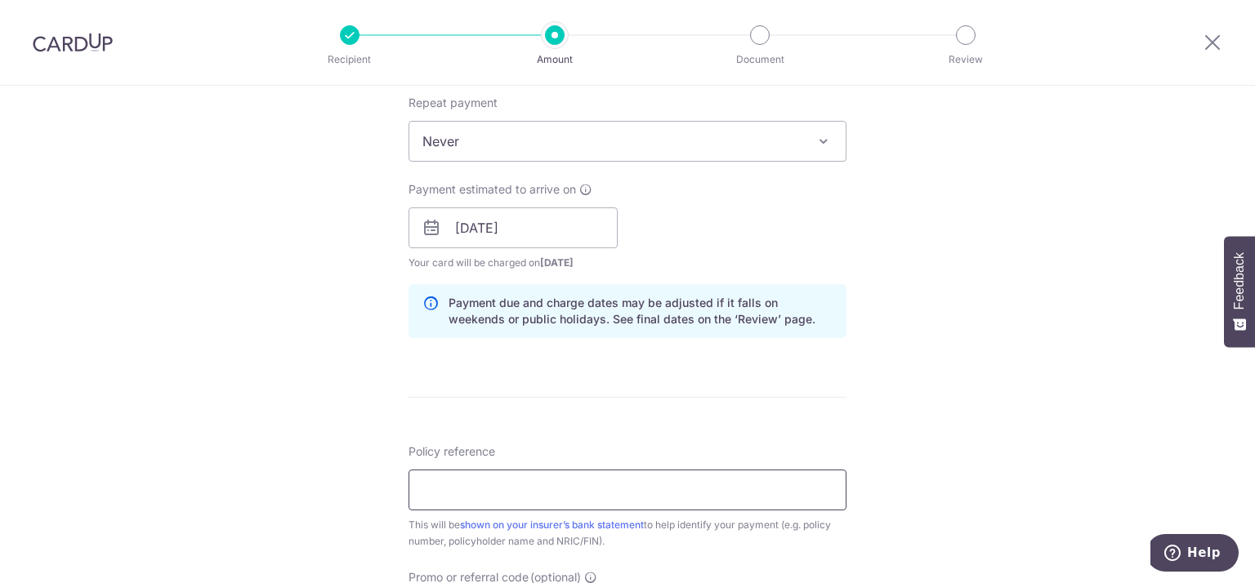
click at [529, 482] on input "Policy reference" at bounding box center [628, 490] width 438 height 41
type input "M"
type input "PRUActive Life"
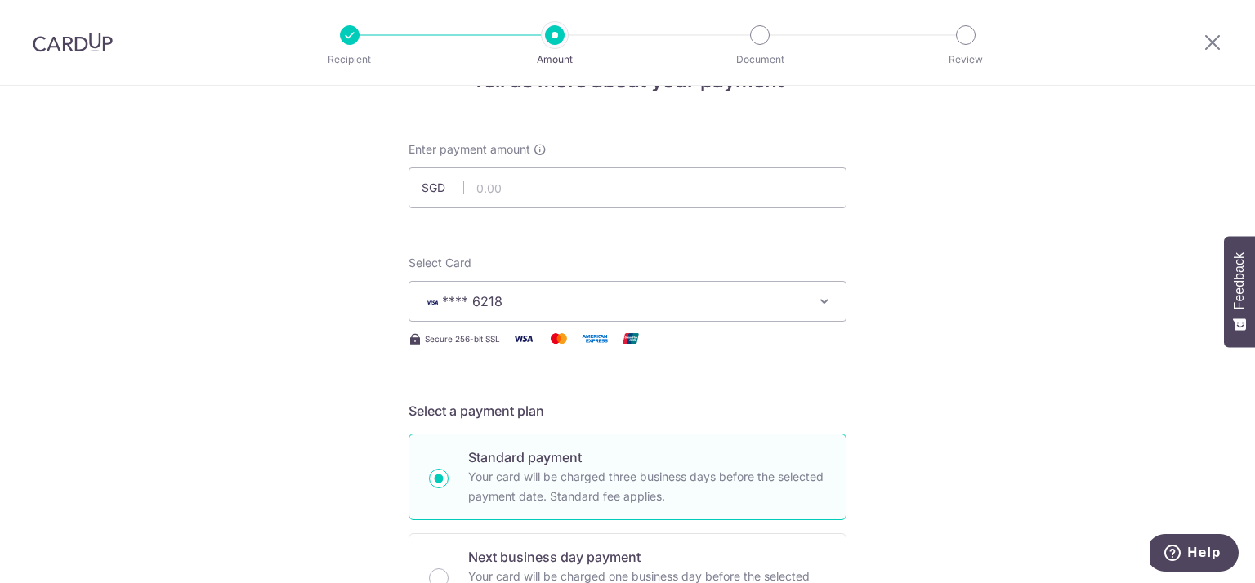
scroll to position [0, 0]
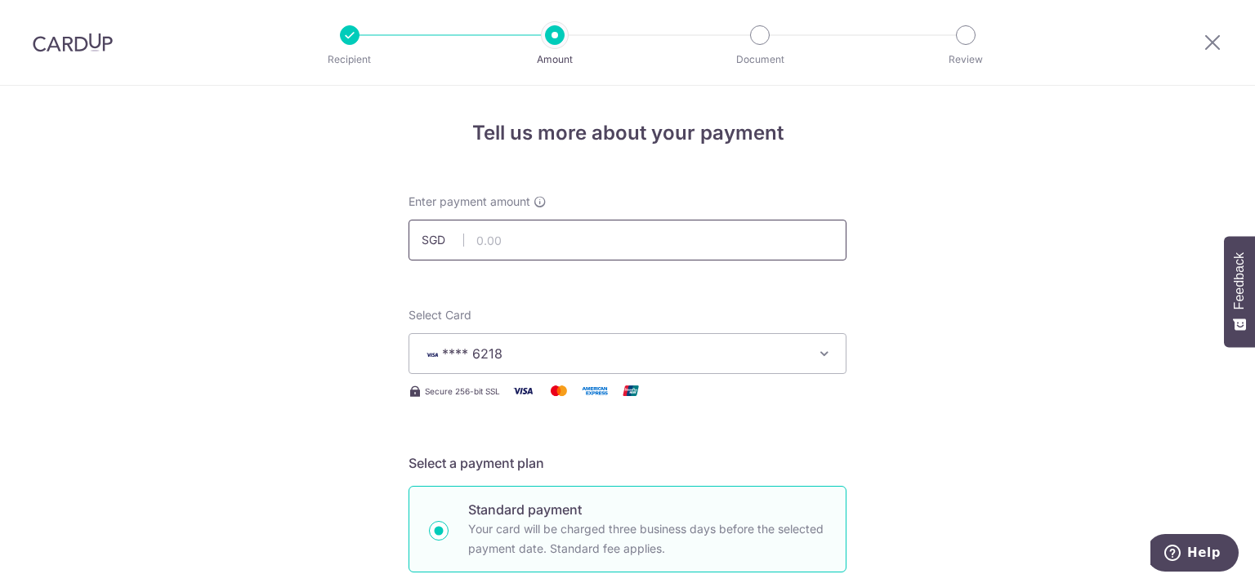
click at [550, 239] on input "text" at bounding box center [628, 240] width 438 height 41
type input "2,091.50"
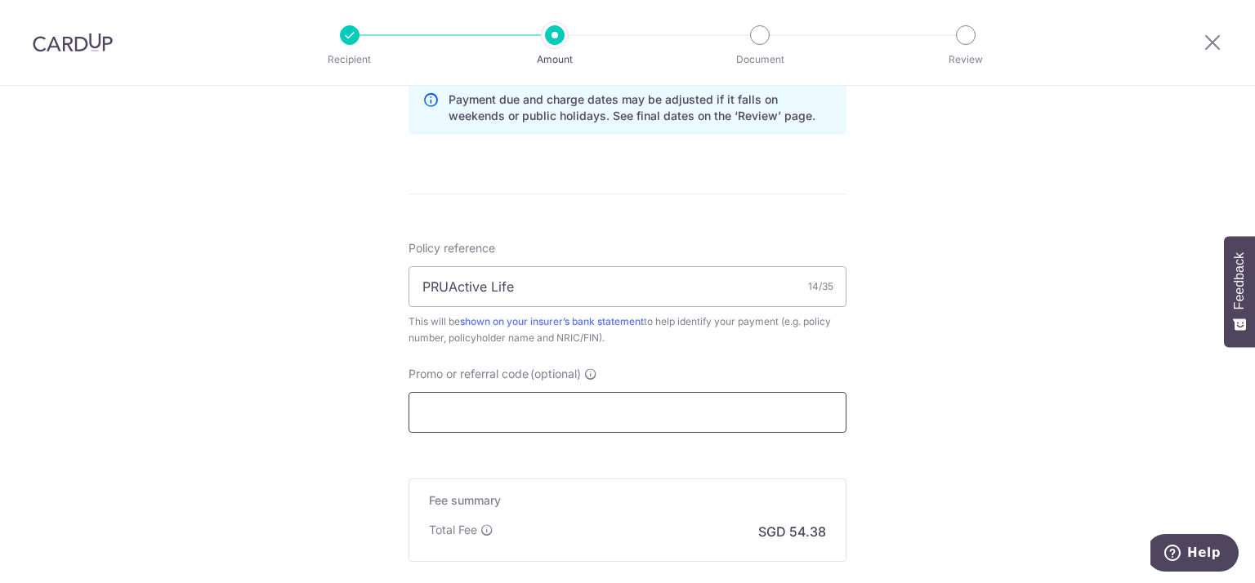
click at [675, 406] on input "Promo or referral code (optional)" at bounding box center [628, 412] width 438 height 41
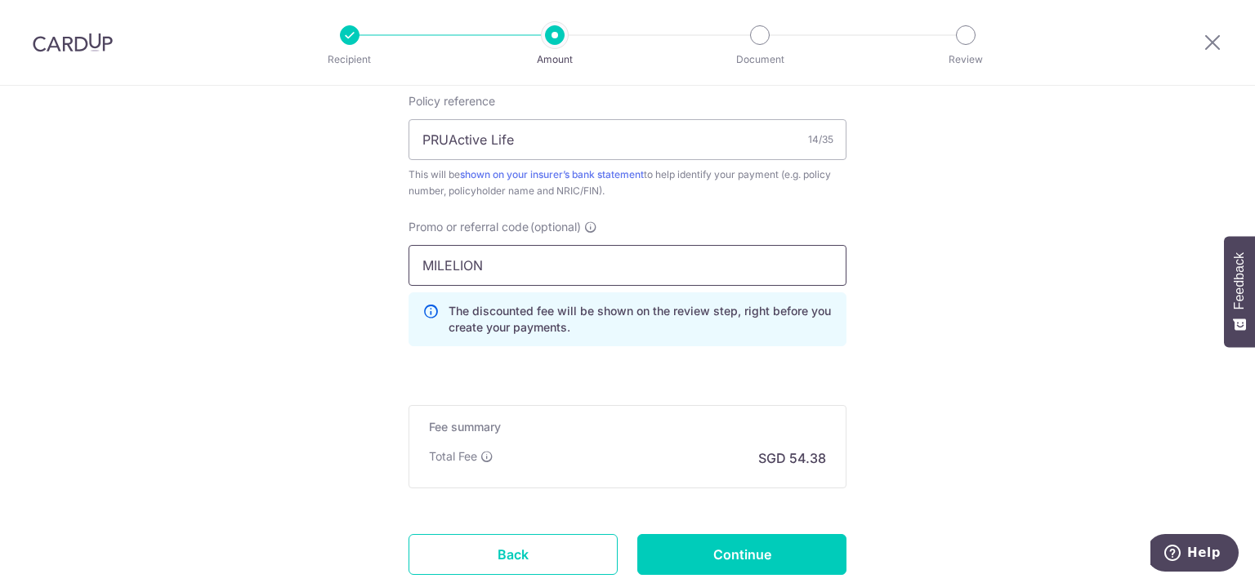
scroll to position [1010, 0]
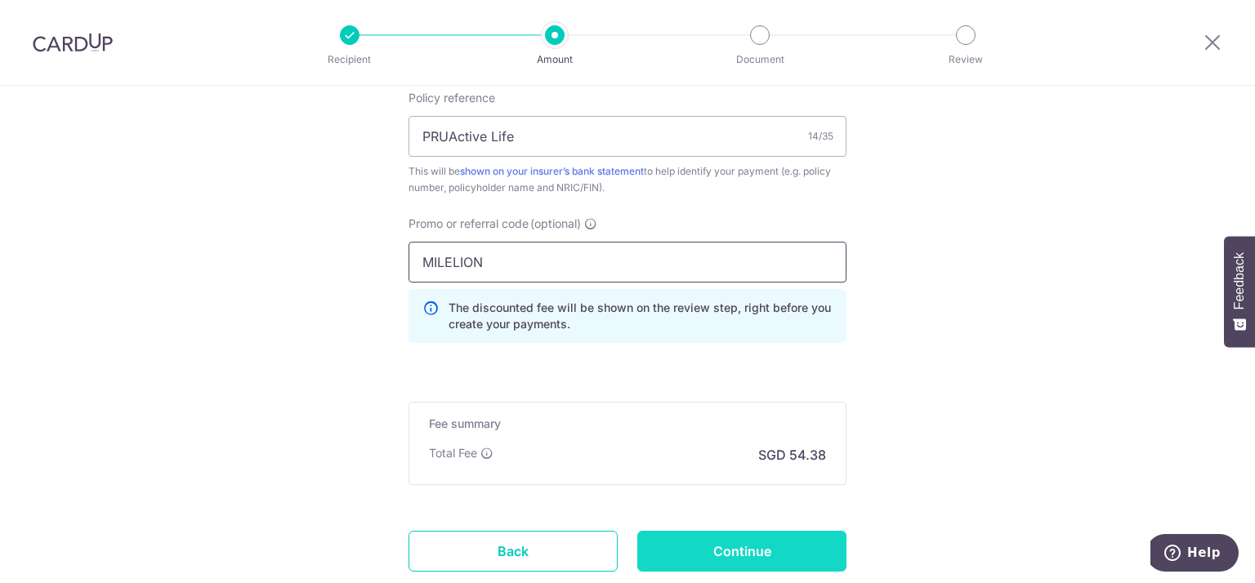
type input "MILELION"
click at [743, 555] on input "Continue" at bounding box center [741, 551] width 209 height 41
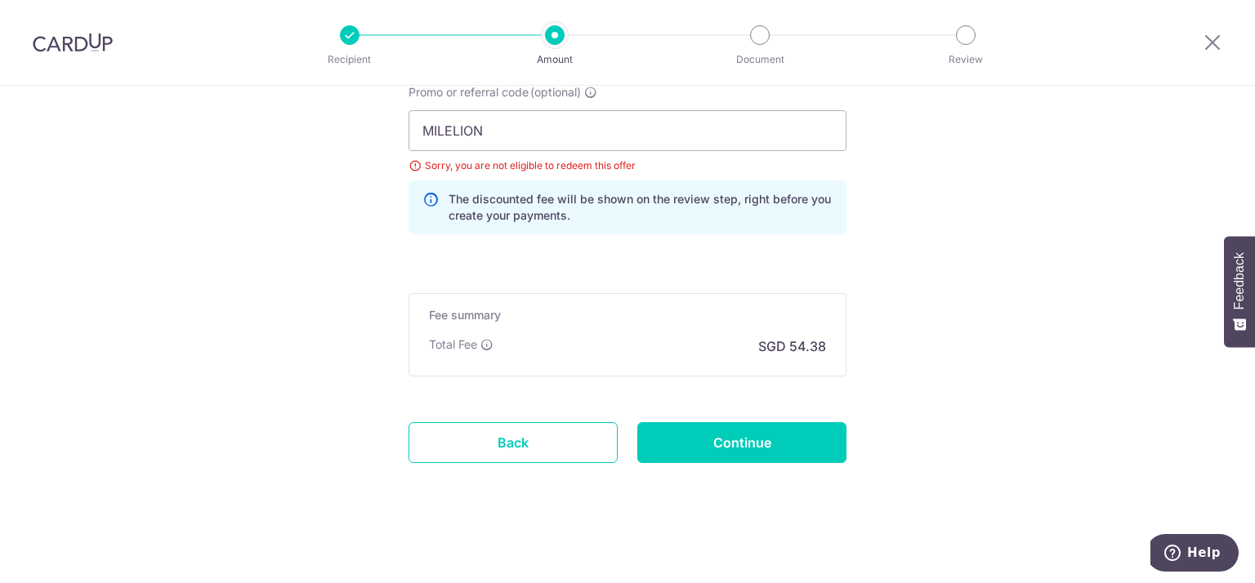
scroll to position [993, 0]
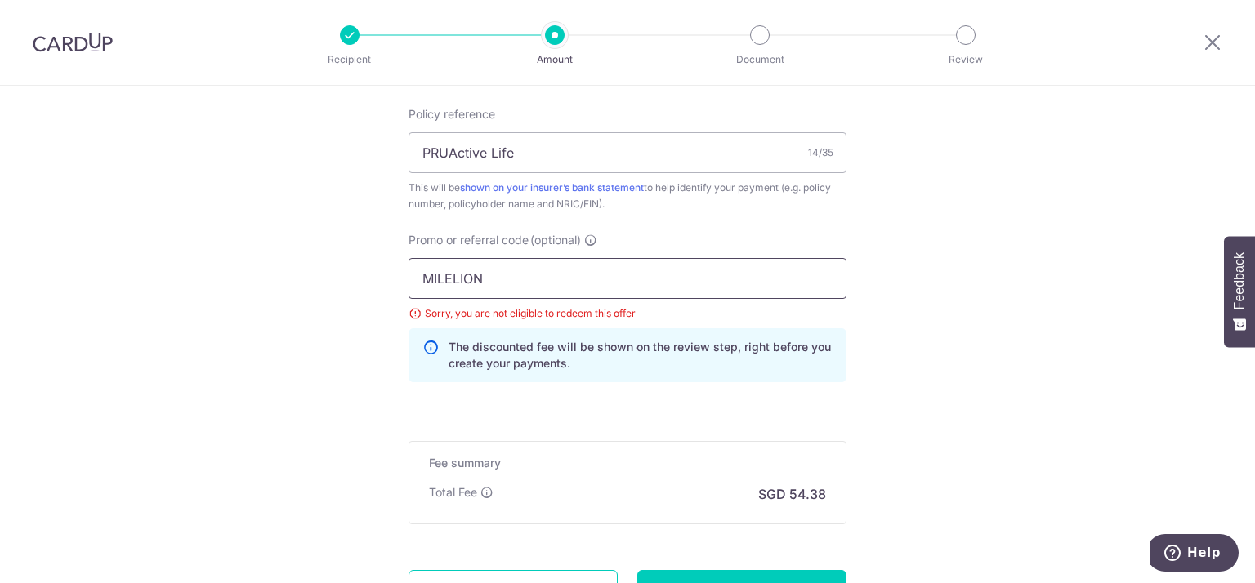
drag, startPoint x: 531, startPoint y: 289, endPoint x: 346, endPoint y: 278, distance: 185.8
click at [447, 273] on input "OFF225" at bounding box center [628, 278] width 438 height 41
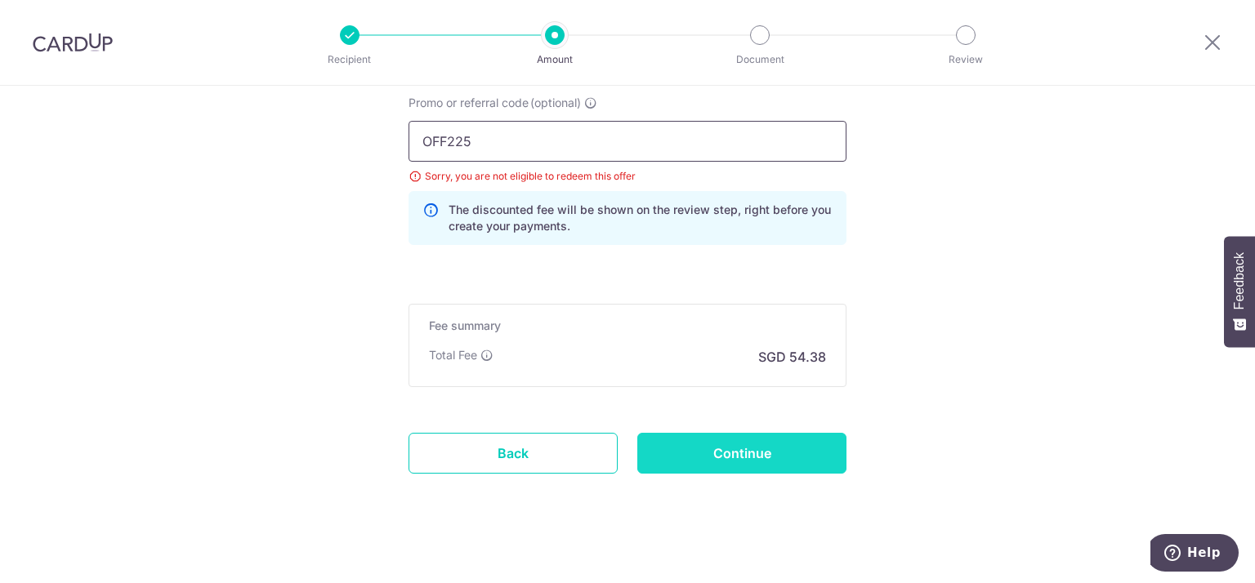
scroll to position [1132, 0]
type input "OFF225"
click at [811, 453] on input "Continue" at bounding box center [741, 452] width 209 height 41
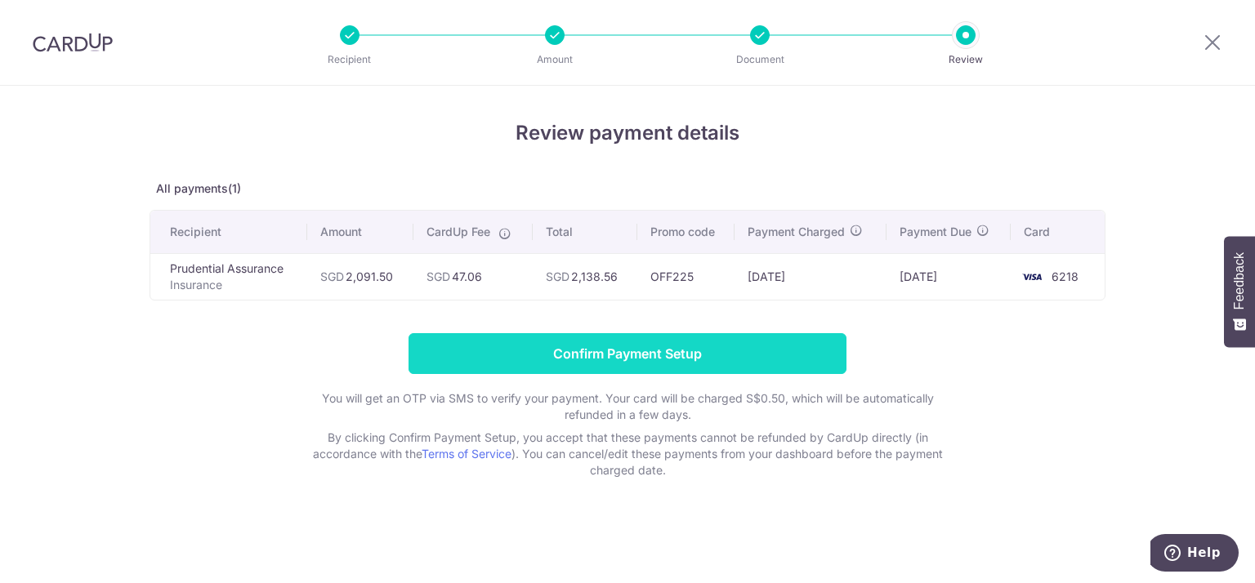
click at [736, 350] on input "Confirm Payment Setup" at bounding box center [628, 353] width 438 height 41
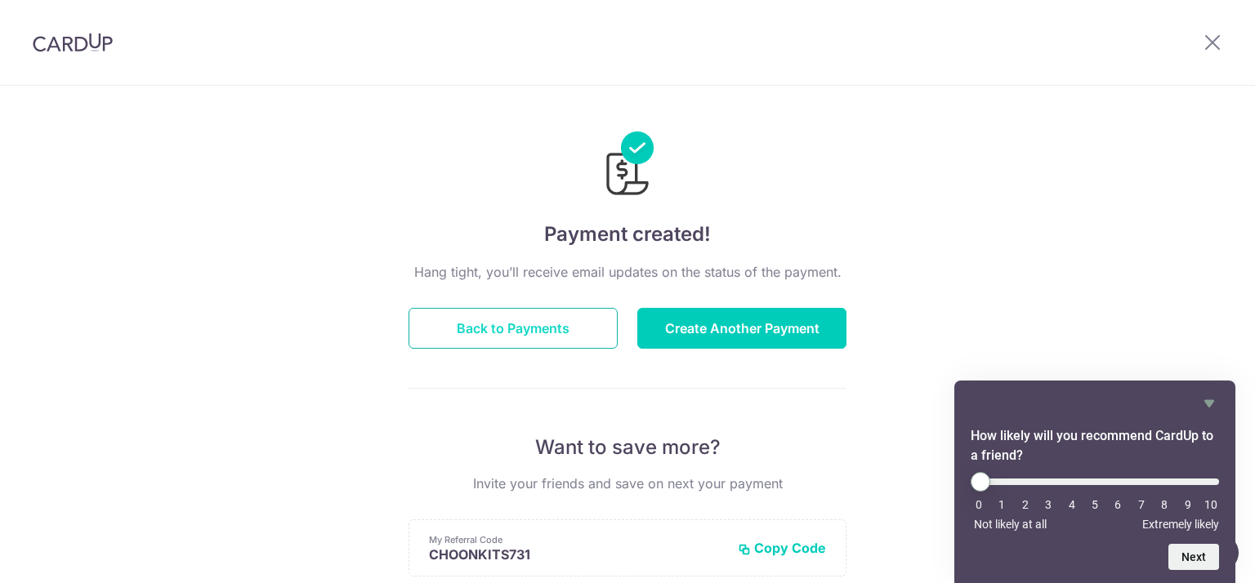
click at [575, 335] on button "Back to Payments" at bounding box center [513, 328] width 209 height 41
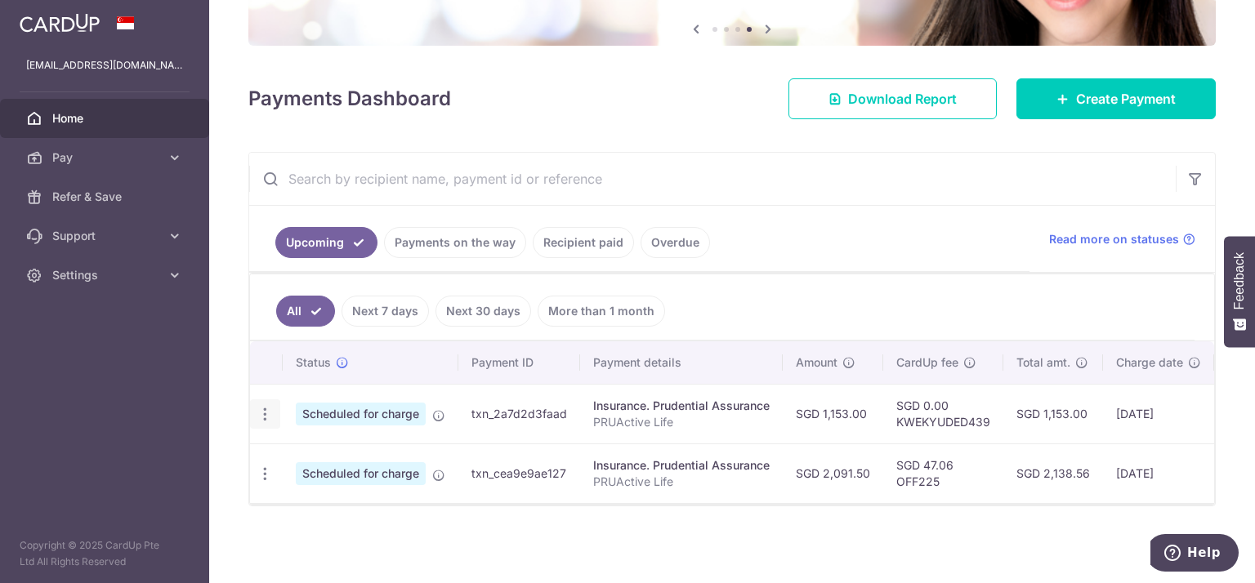
click at [267, 416] on div "Update payment Cancel payment" at bounding box center [265, 415] width 30 height 30
click at [262, 406] on icon "button" at bounding box center [265, 414] width 17 height 17
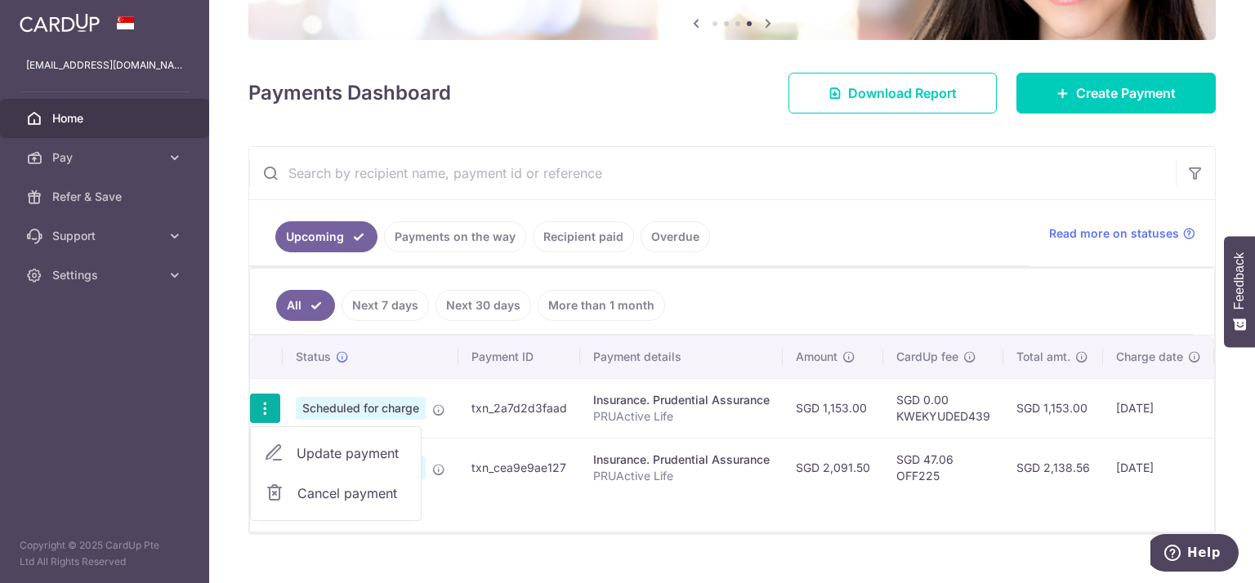
click at [262, 400] on icon "button" at bounding box center [265, 408] width 17 height 17
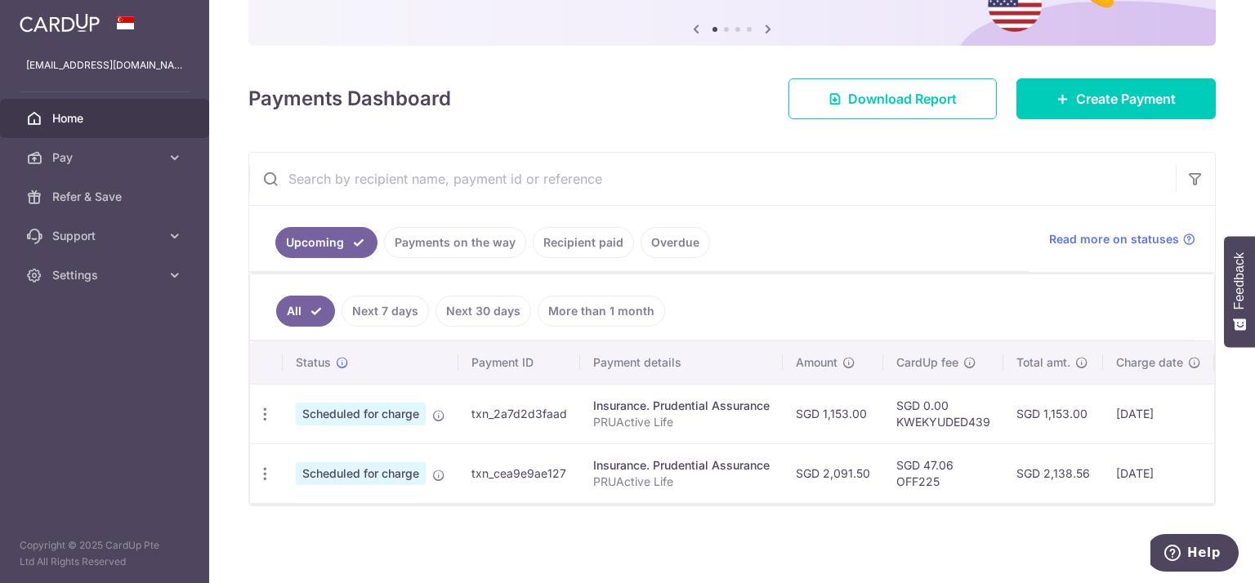
click at [835, 529] on div "× Pause Schedule Pause all future payments in this series Pause just this one p…" at bounding box center [732, 291] width 1046 height 583
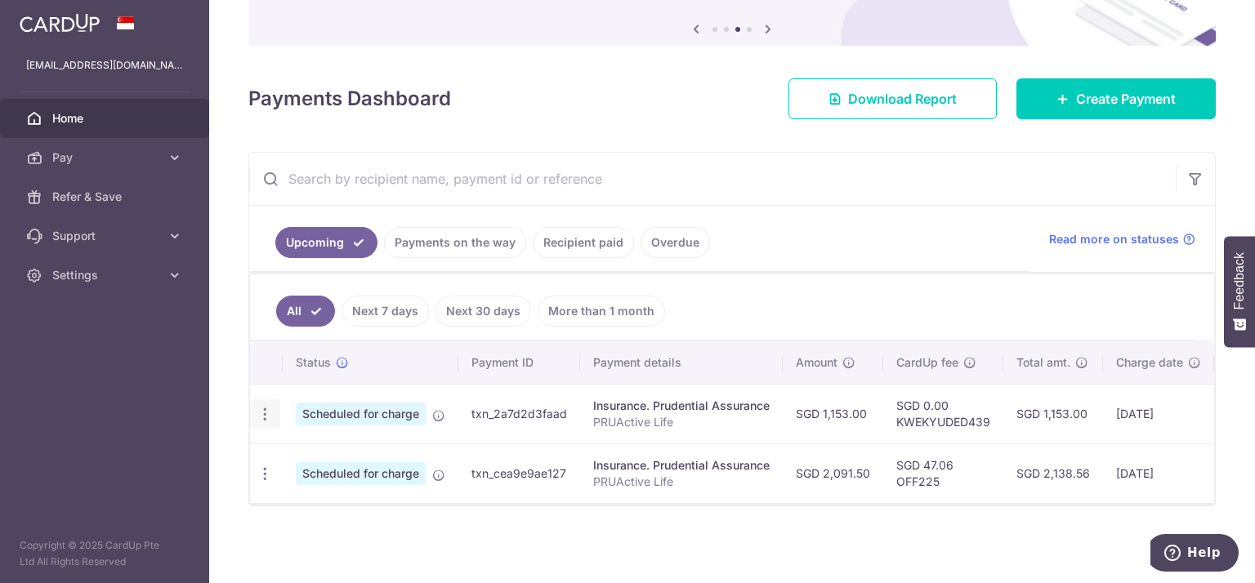
click at [259, 413] on icon "button" at bounding box center [265, 414] width 17 height 17
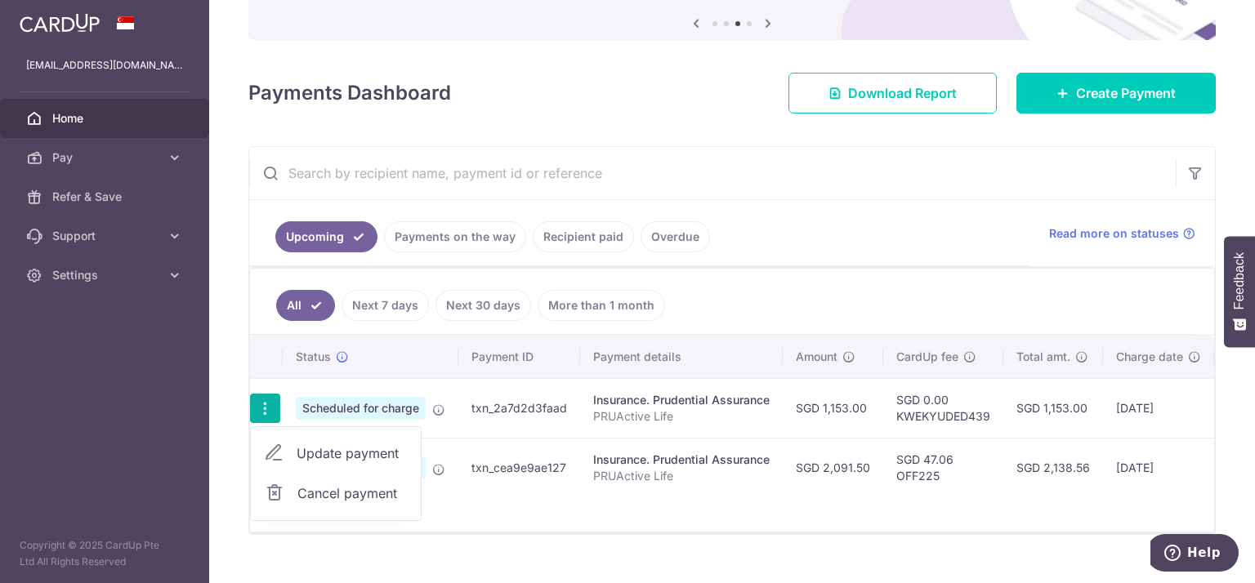
click at [310, 449] on span "Update payment" at bounding box center [352, 454] width 111 height 20
radio input "true"
type input "1,153.00"
type input "[DATE]"
type input "PRUActive Life"
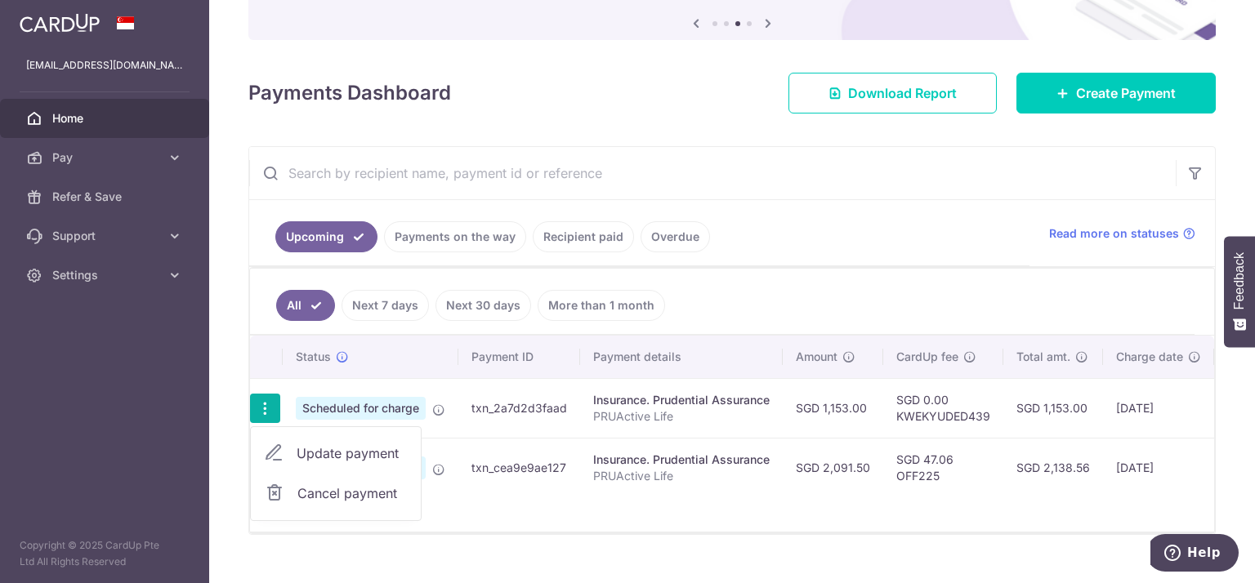
type input "KWEKYUDED439"
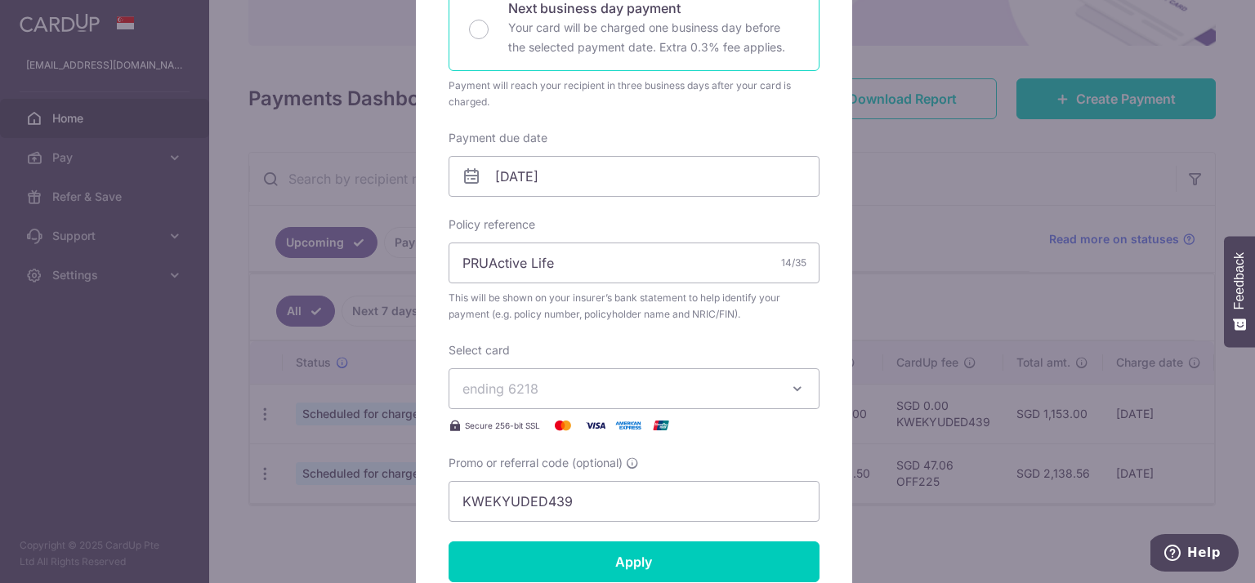
scroll to position [404, 0]
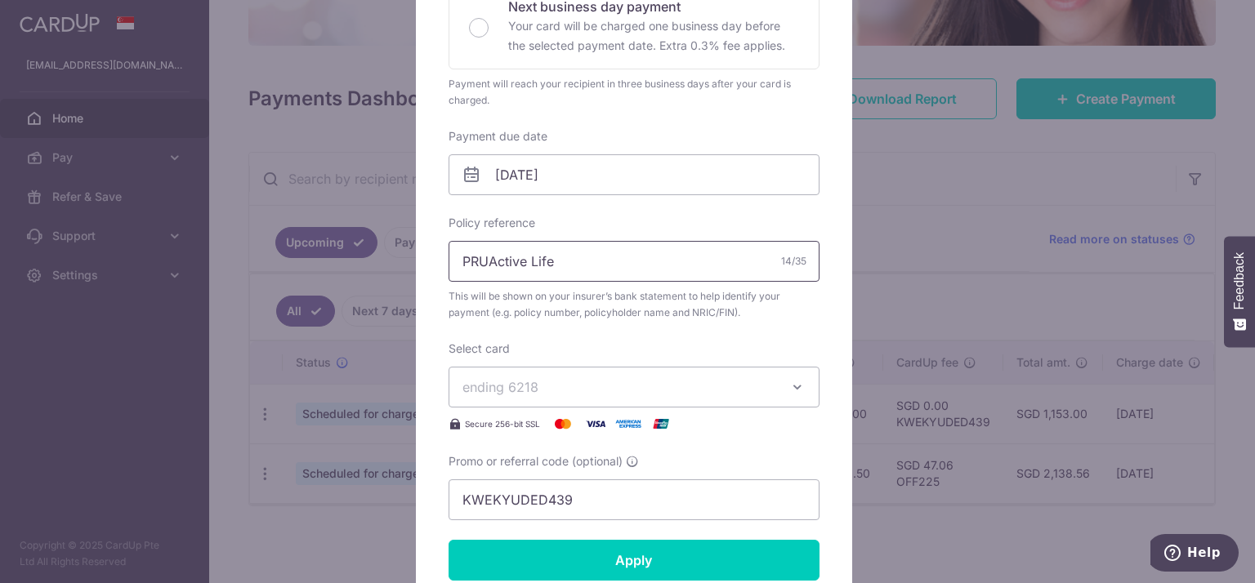
click at [599, 263] on input "PRUActive Life" at bounding box center [634, 261] width 371 height 41
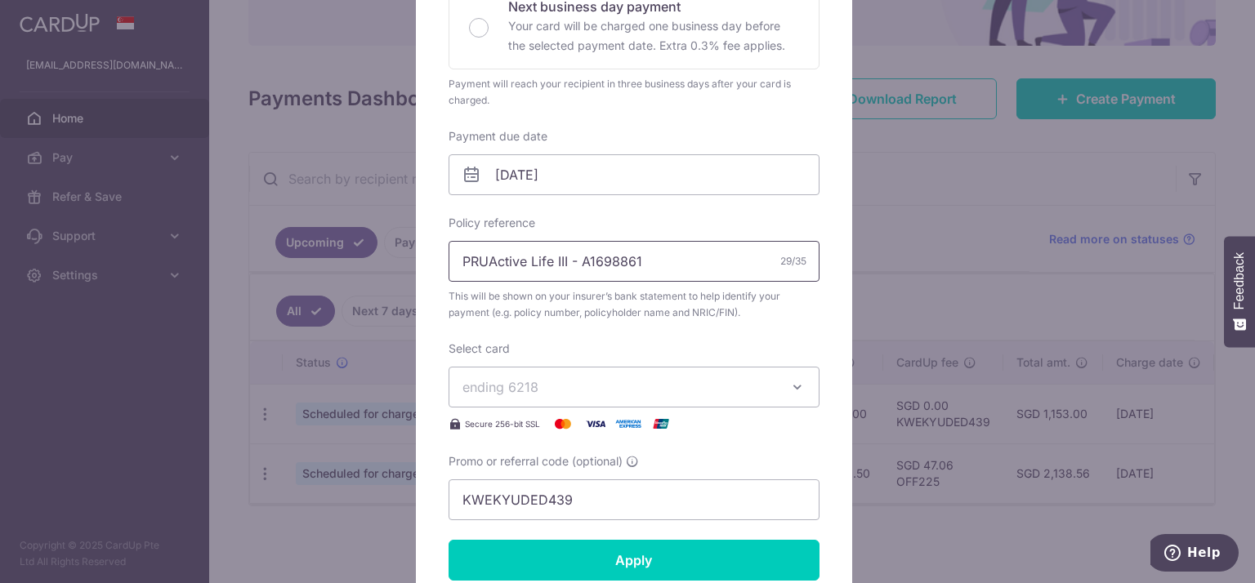
drag, startPoint x: 640, startPoint y: 263, endPoint x: 550, endPoint y: 264, distance: 89.9
click at [550, 264] on input "PRUActive Life III - A1698861" at bounding box center [634, 261] width 371 height 41
click at [610, 264] on input "PRUActive Life III - A1698861" at bounding box center [634, 261] width 371 height 41
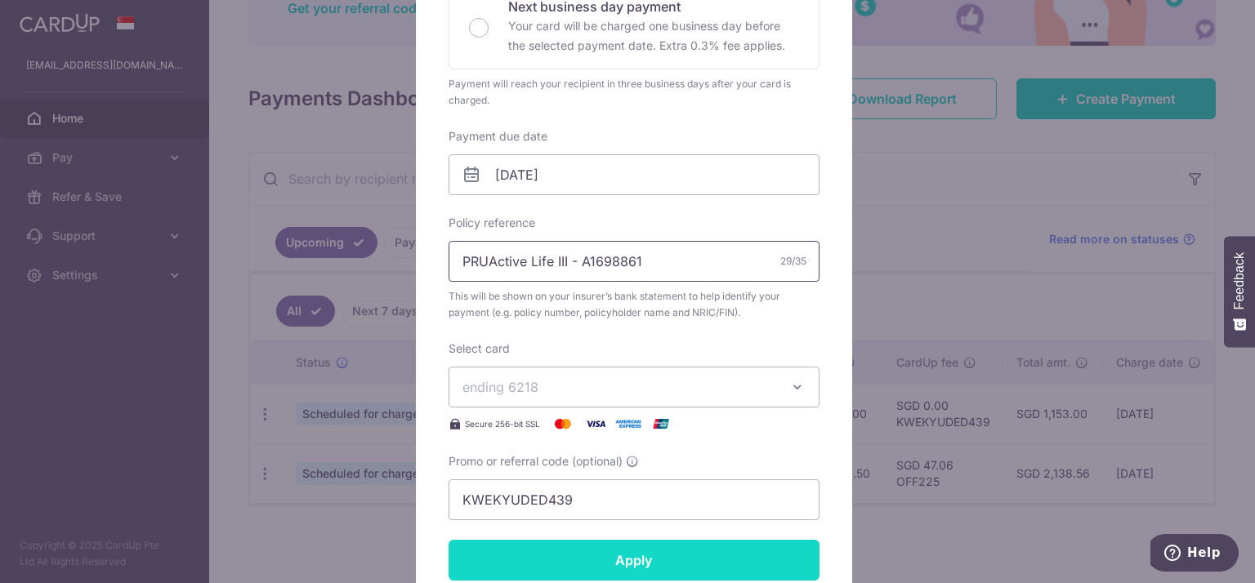
type input "PRUActive Life III - A1698861"
click at [695, 561] on input "Apply" at bounding box center [634, 560] width 371 height 41
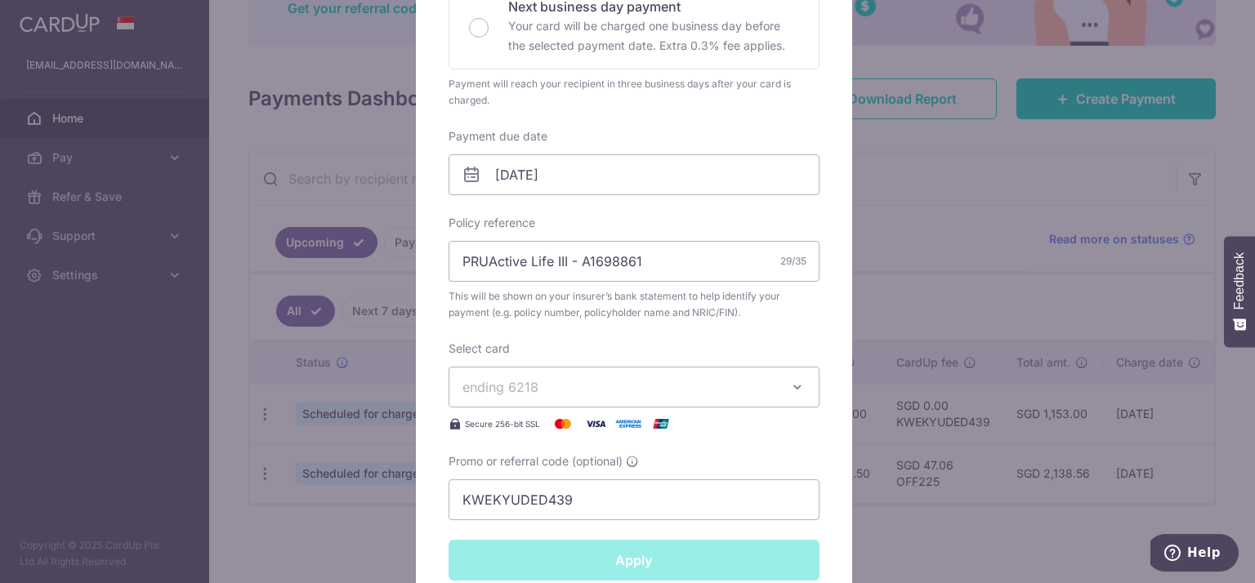
type input "Successfully Applied"
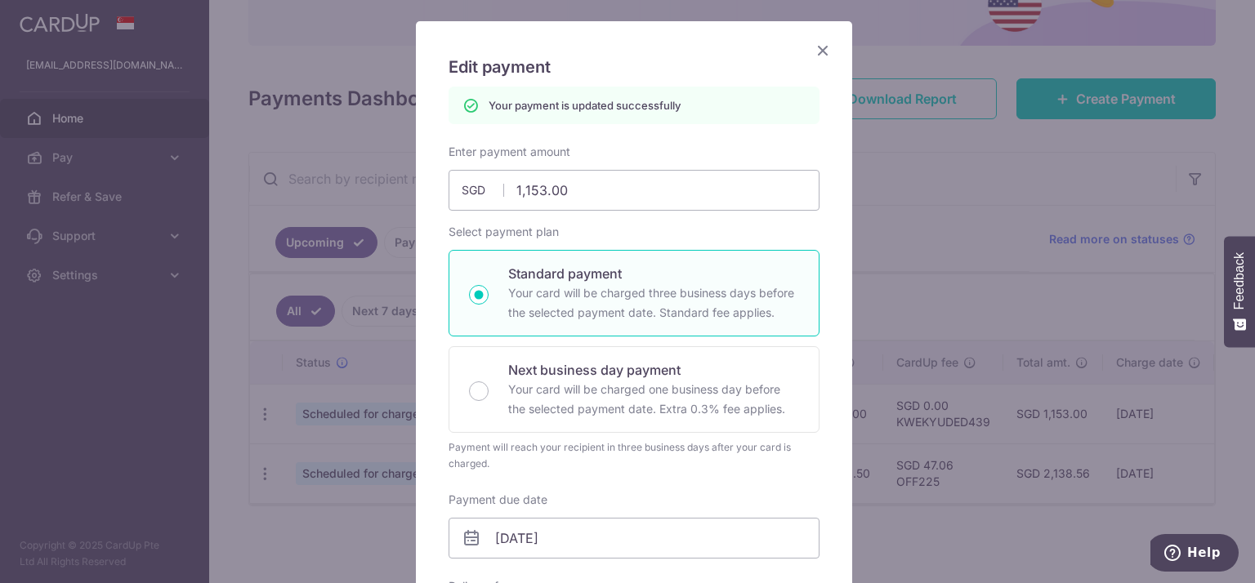
scroll to position [98, 0]
click at [815, 40] on icon "Close" at bounding box center [823, 49] width 20 height 20
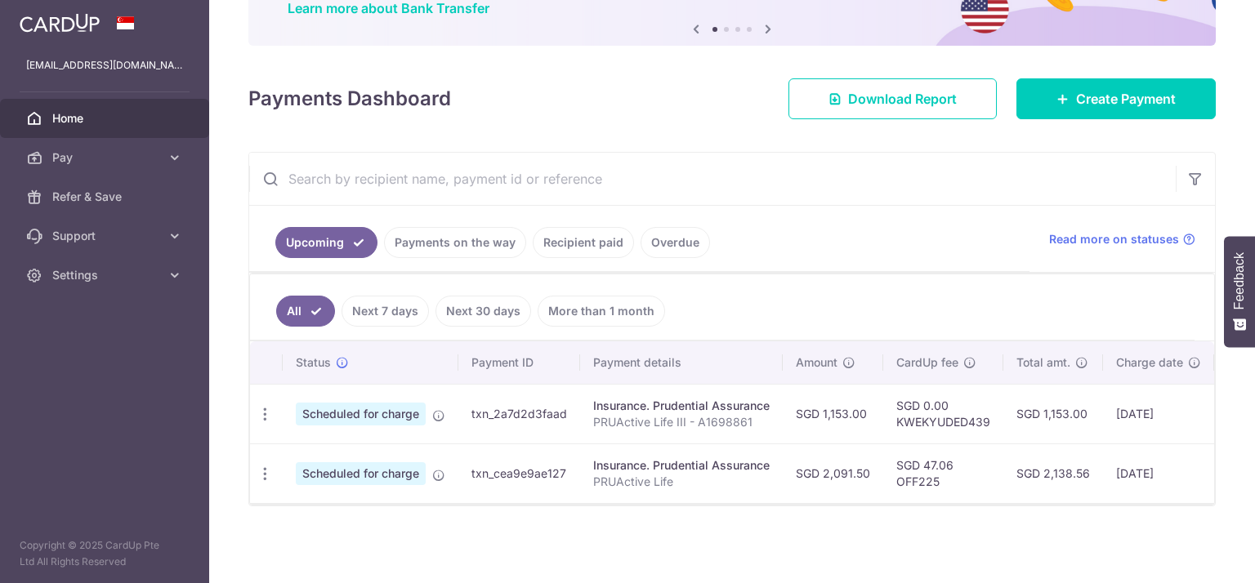
scroll to position [152, 0]
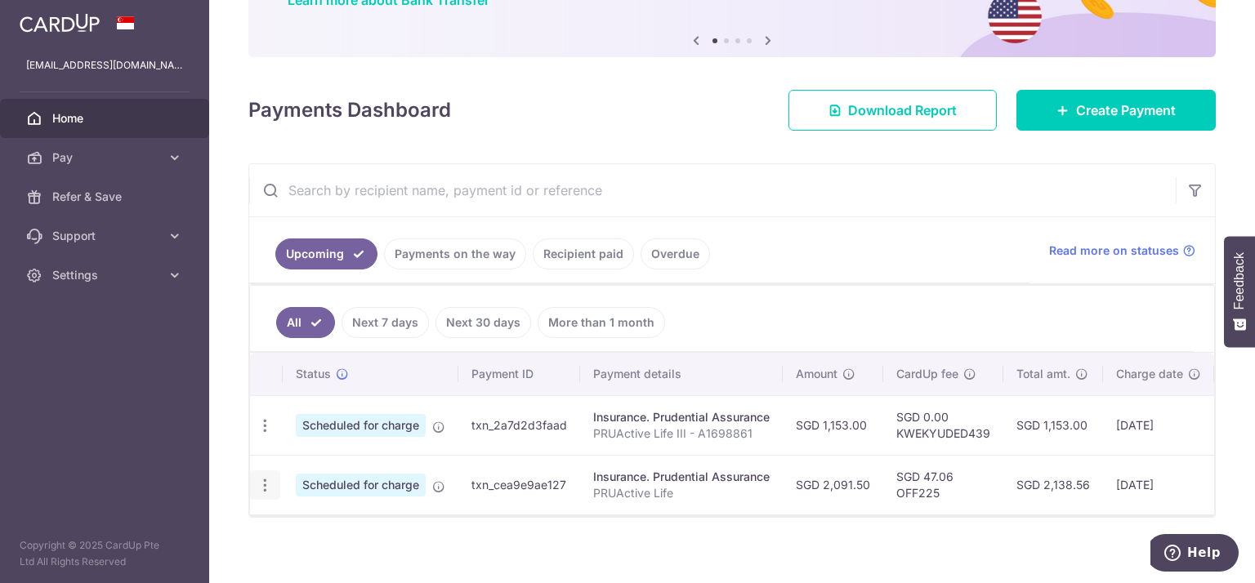
click at [266, 481] on icon "button" at bounding box center [265, 485] width 17 height 17
click at [359, 527] on span "Update payment" at bounding box center [352, 530] width 111 height 20
radio input "true"
type input "2,091.50"
type input "[DATE]"
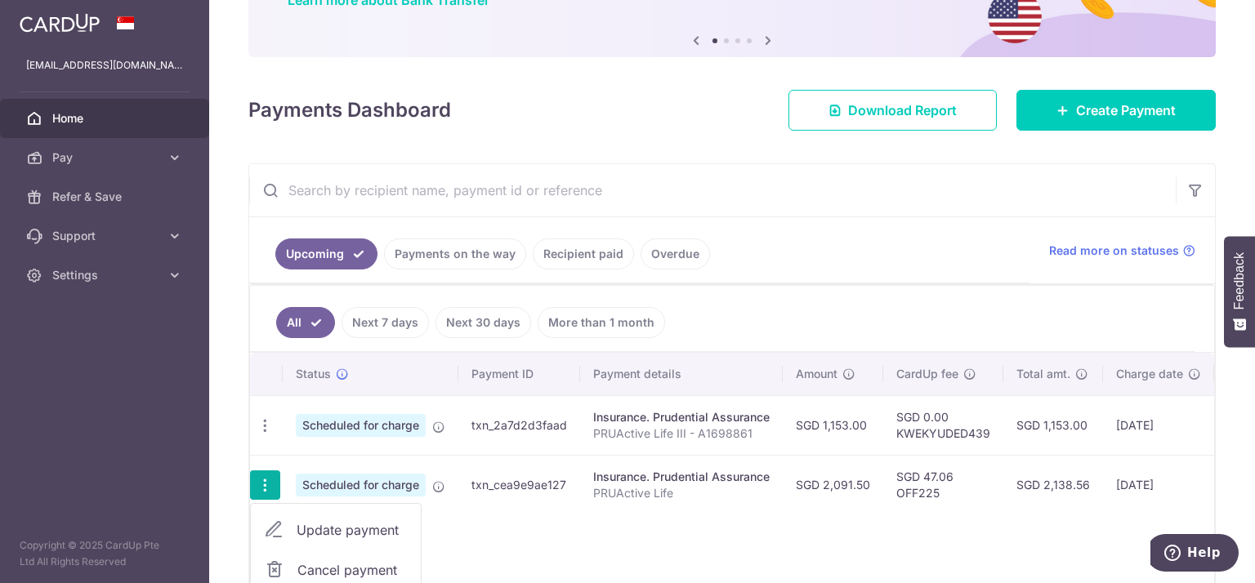
type input "PRUActive Life"
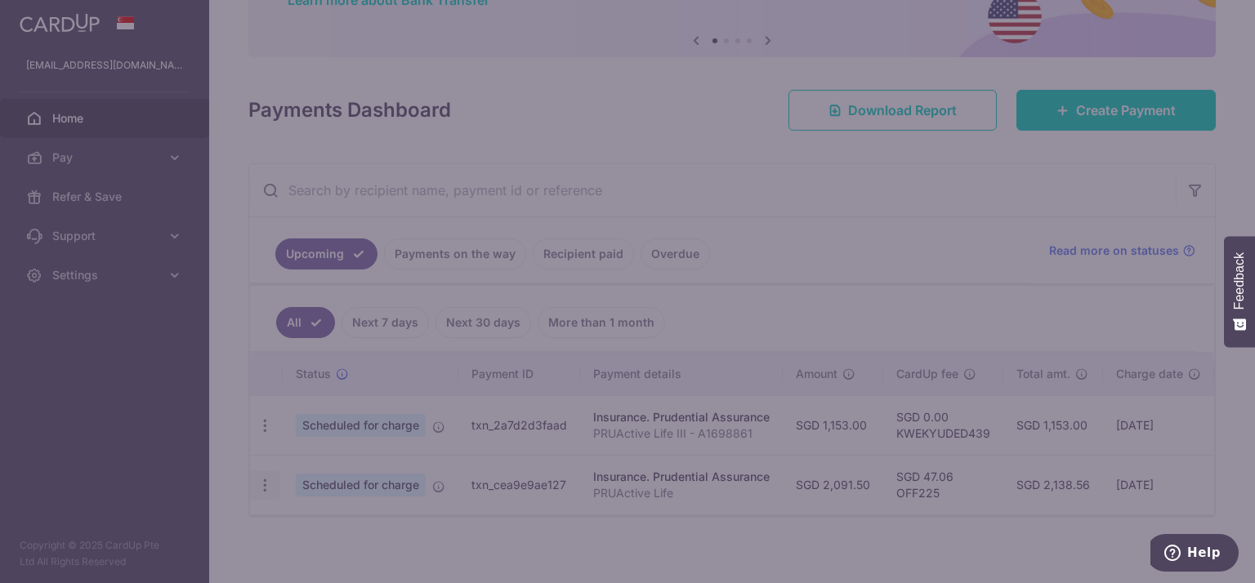
type input "OFF225"
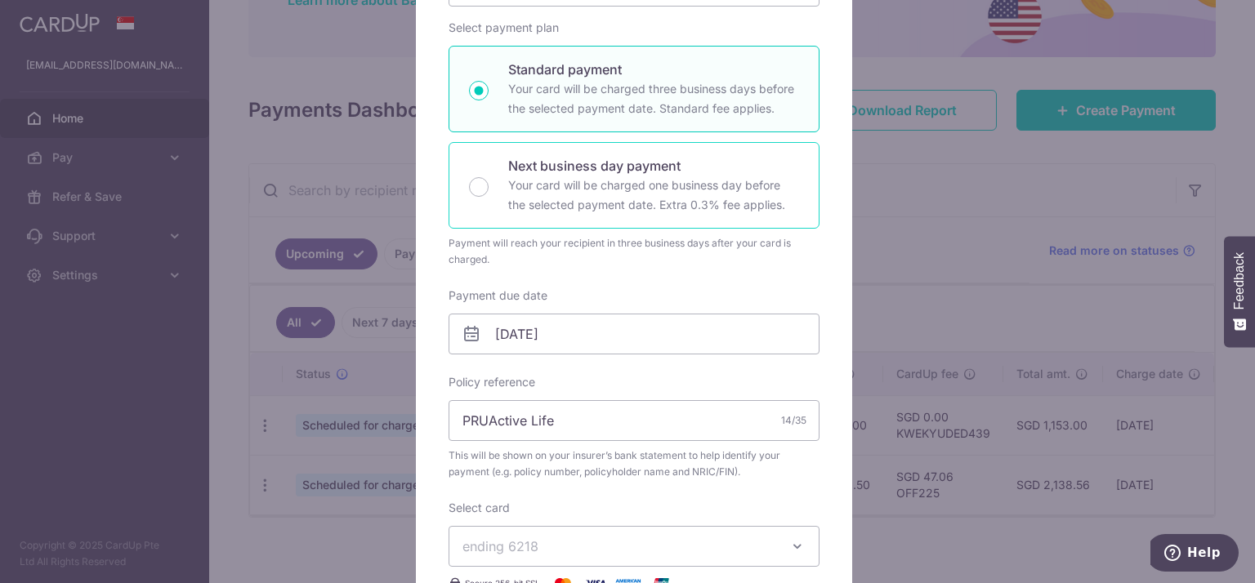
scroll to position [245, 0]
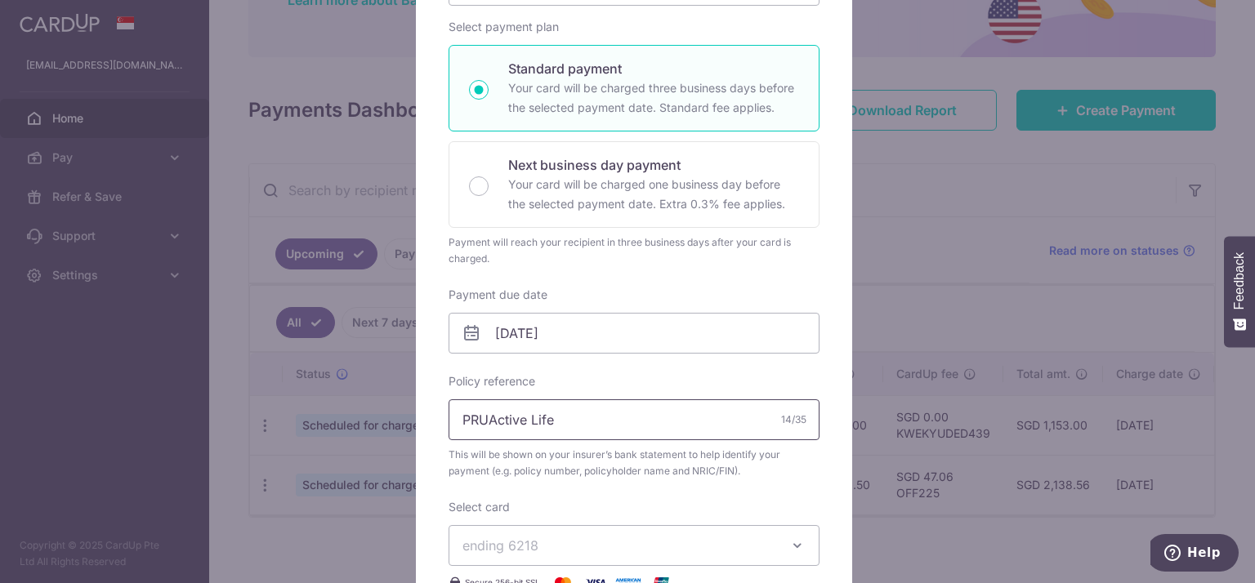
click at [614, 421] on input "PRUActive Life" at bounding box center [634, 420] width 371 height 41
paste input "III - A1698861"
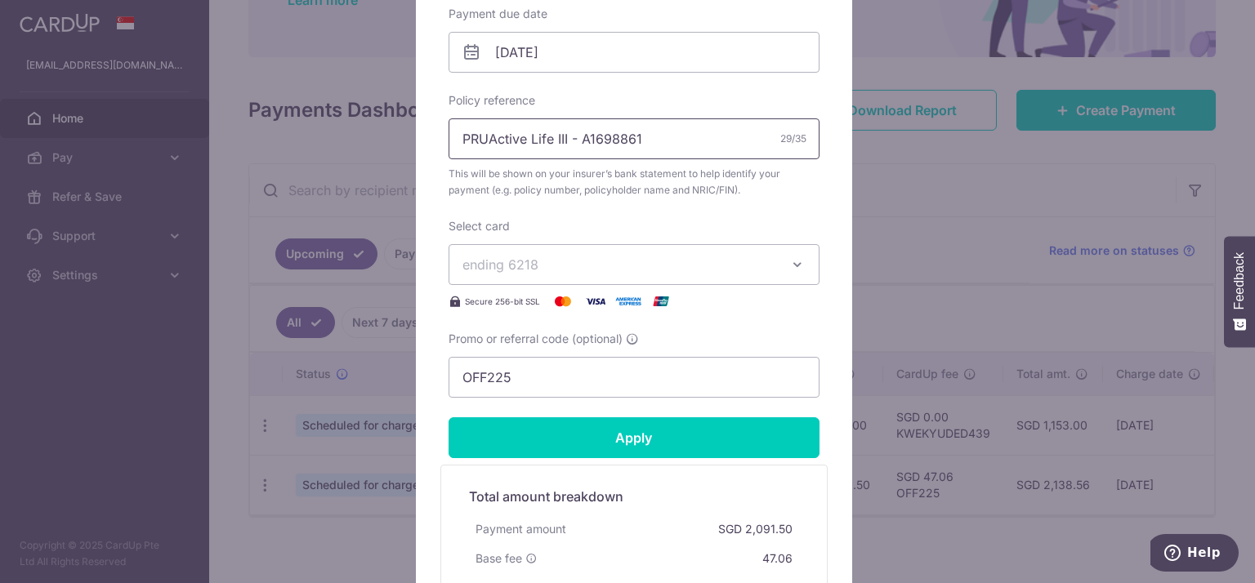
scroll to position [518, 0]
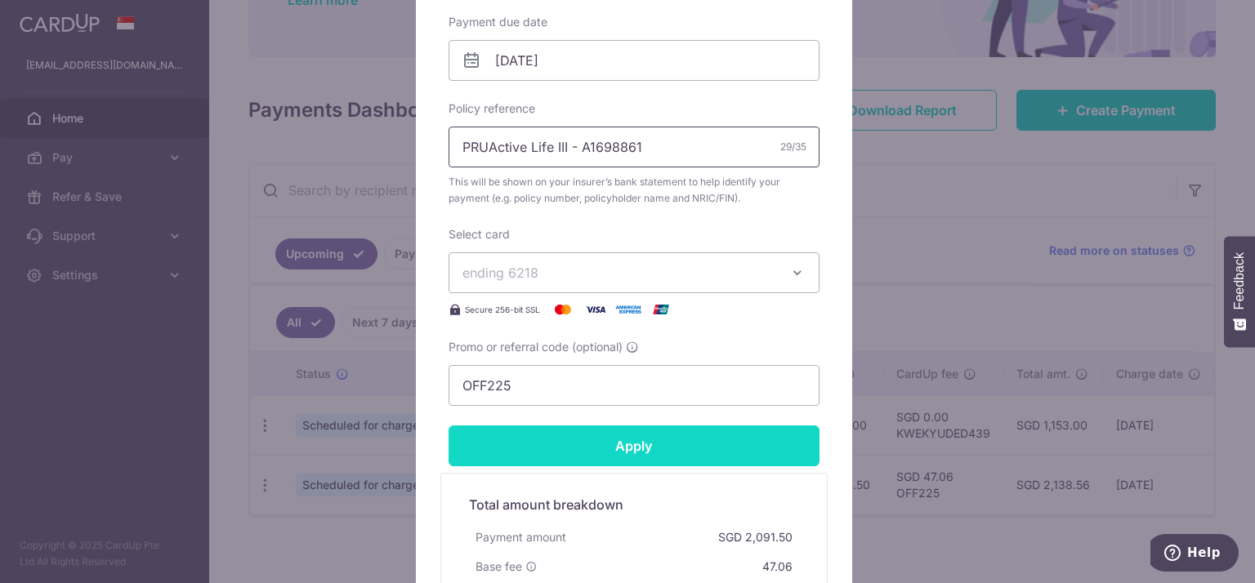
type input "PRUActive Life III - A1698861"
click at [662, 434] on input "Apply" at bounding box center [634, 446] width 371 height 41
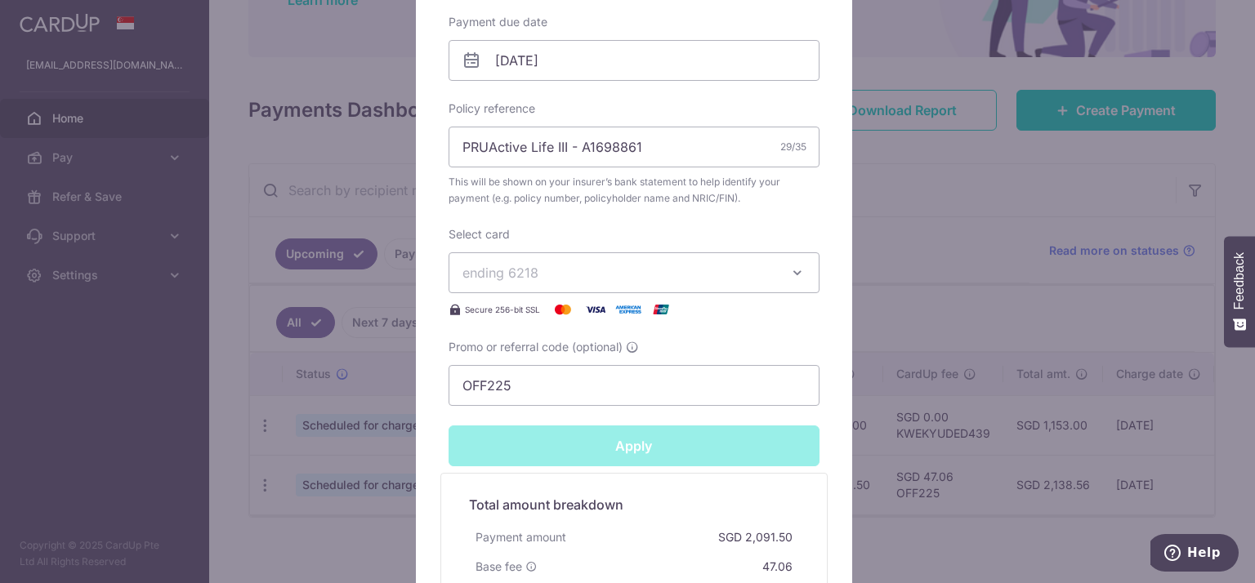
type input "Successfully Applied"
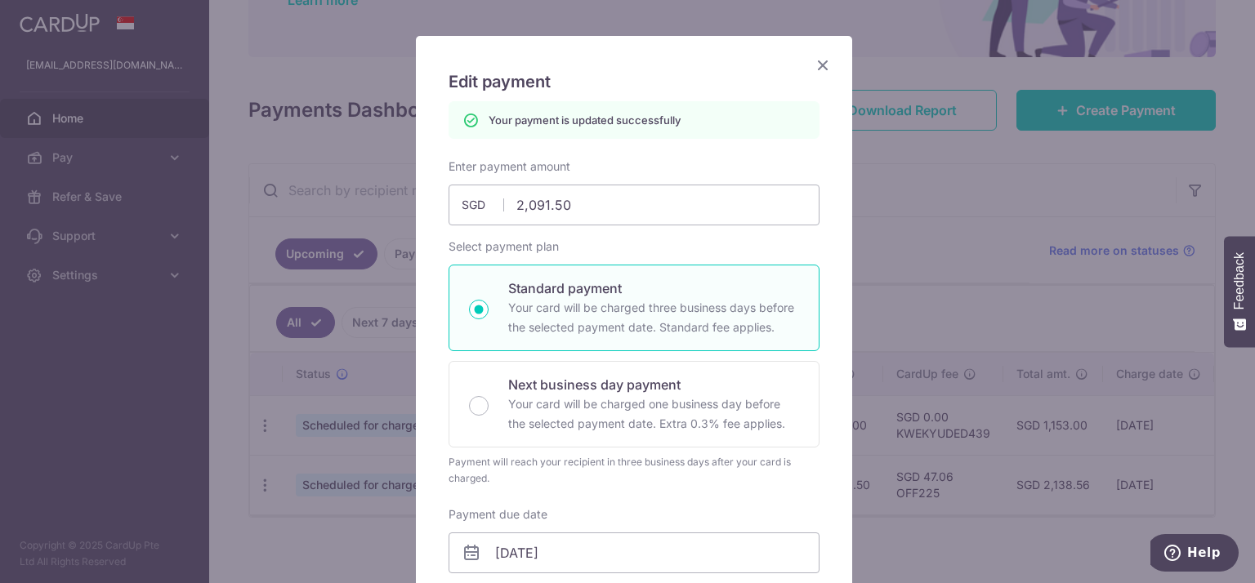
scroll to position [80, 0]
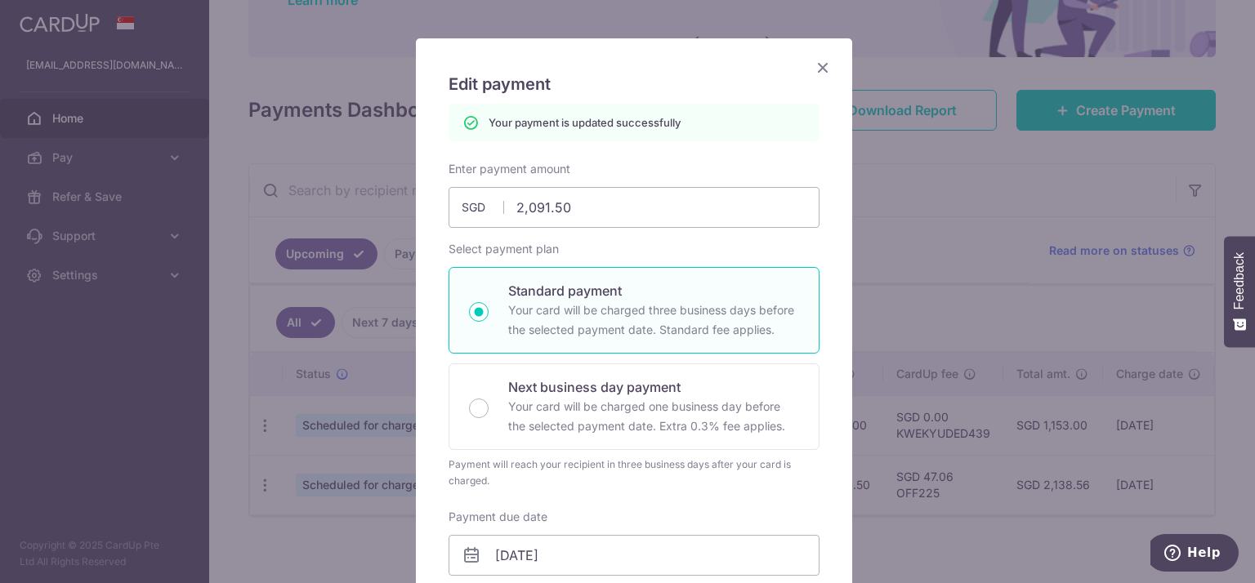
click at [815, 65] on icon "Close" at bounding box center [823, 67] width 20 height 20
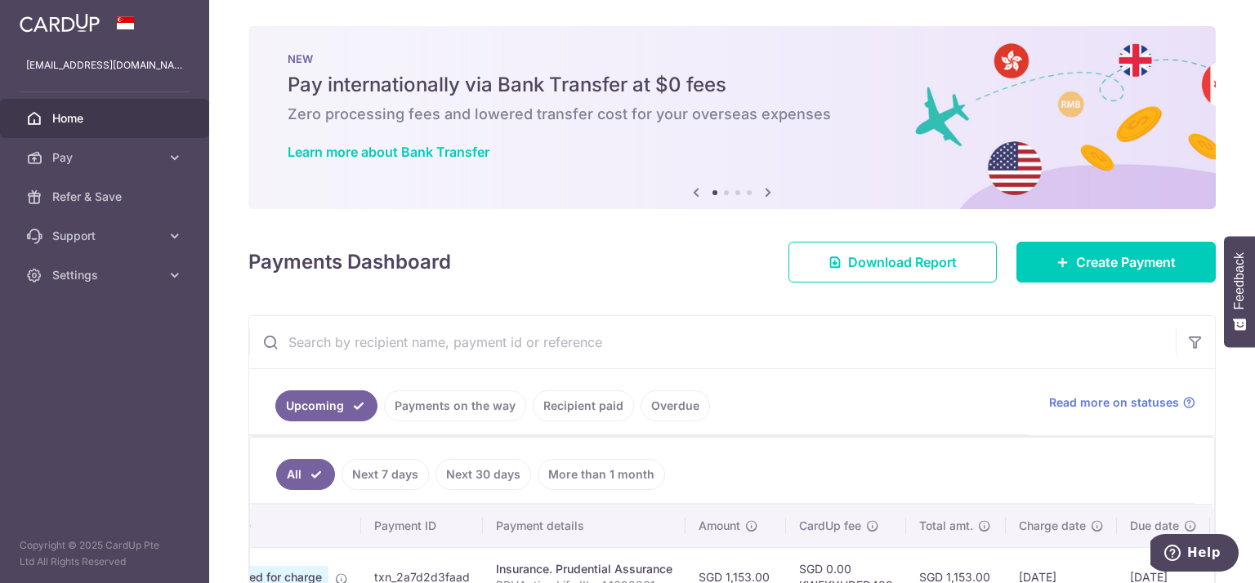
scroll to position [169, 0]
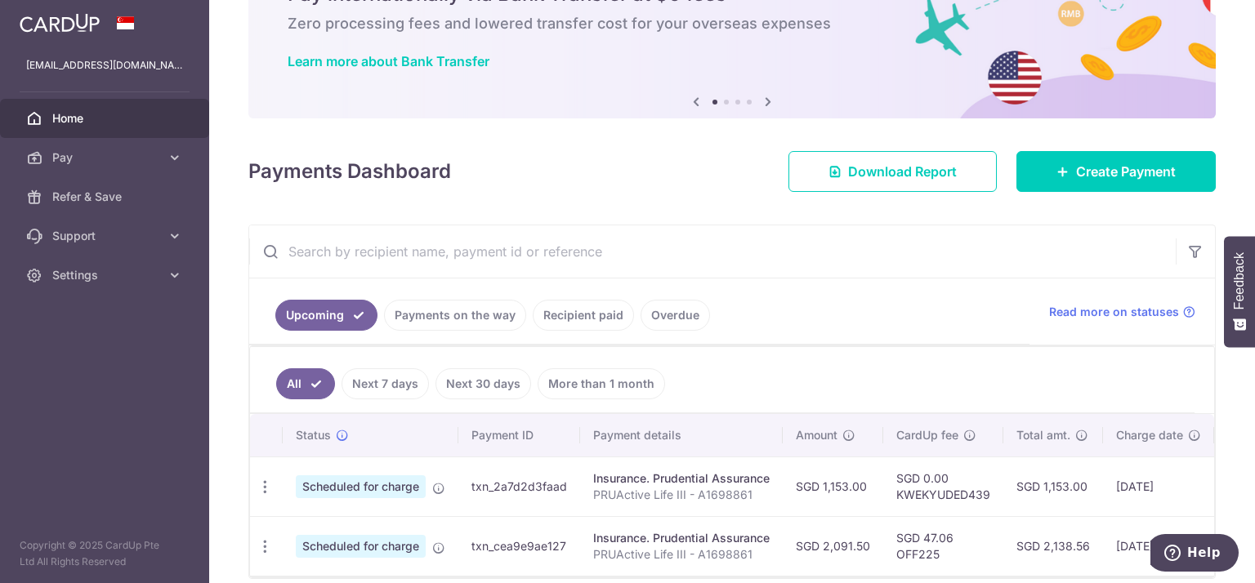
scroll to position [169, 0]
